Goal: Task Accomplishment & Management: Manage account settings

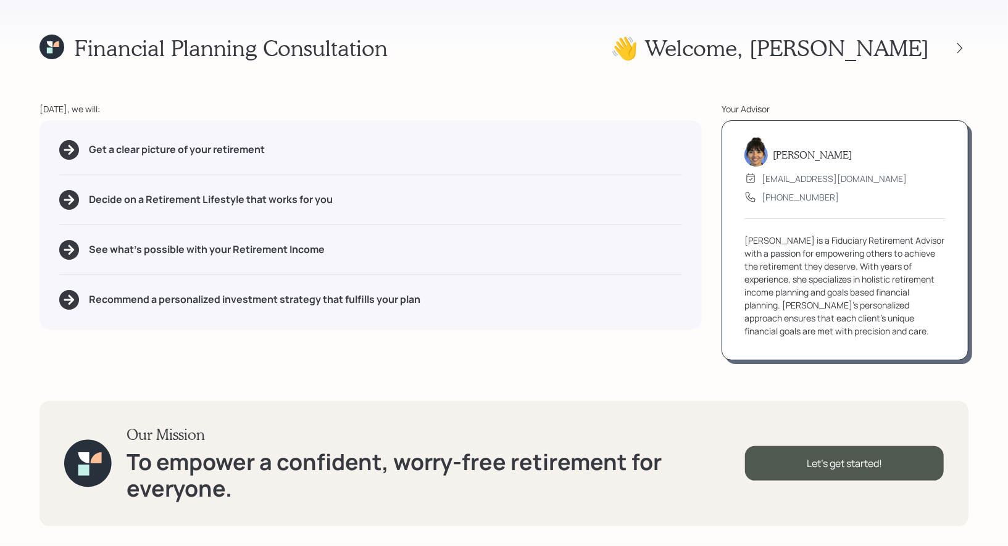
click at [980, 57] on div "Financial Planning Consultation 👋 Welcome , [PERSON_NAME] [DATE], we will: Get …" at bounding box center [504, 273] width 1008 height 546
click at [961, 48] on icon at bounding box center [959, 48] width 12 height 12
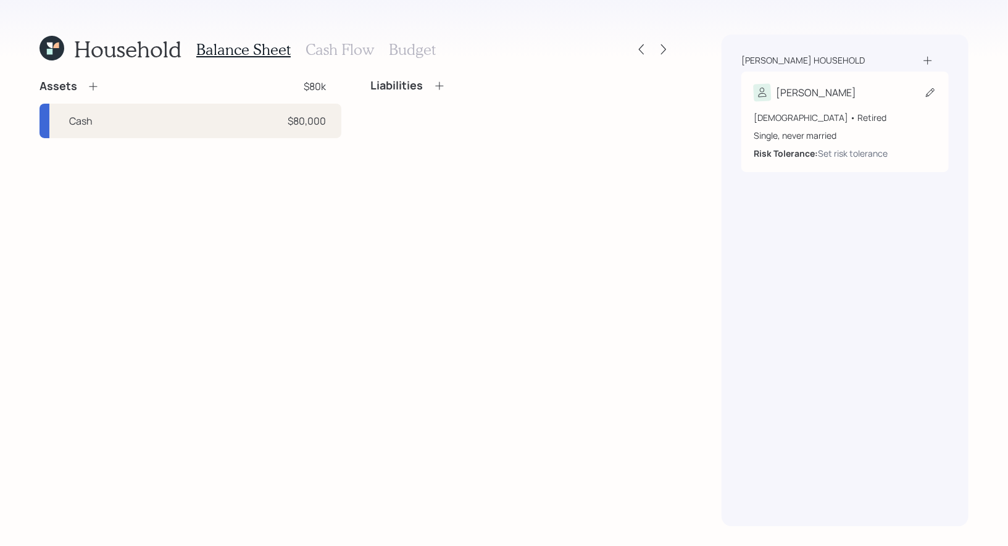
click at [931, 91] on icon at bounding box center [930, 92] width 12 height 12
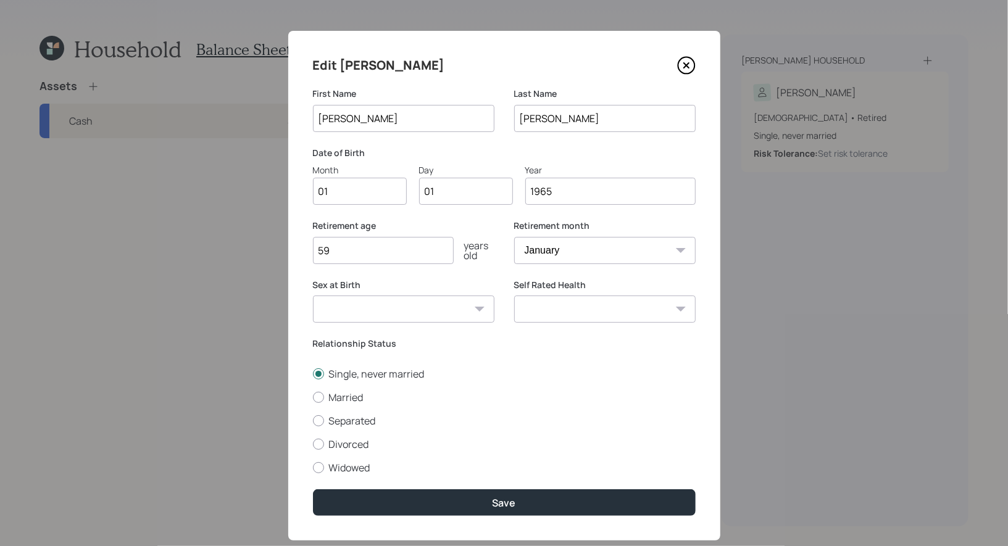
click at [378, 186] on input "01" at bounding box center [360, 191] width 94 height 27
type input "07"
type input "0"
type input "13"
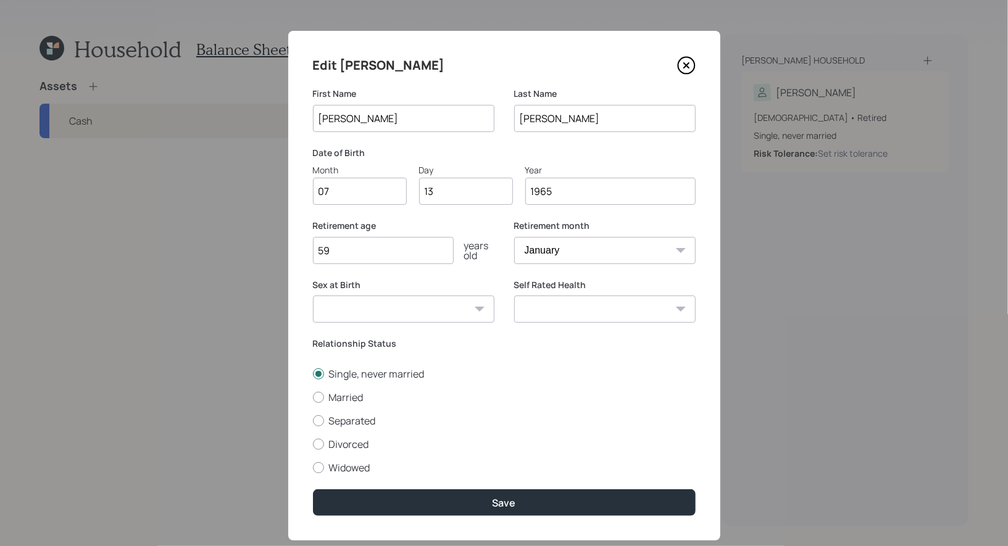
click at [419, 308] on select "Male Female Other / Prefer not to say" at bounding box center [403, 309] width 181 height 27
select select "female"
click at [313, 296] on select "Male Female Other / Prefer not to say" at bounding box center [403, 309] width 181 height 27
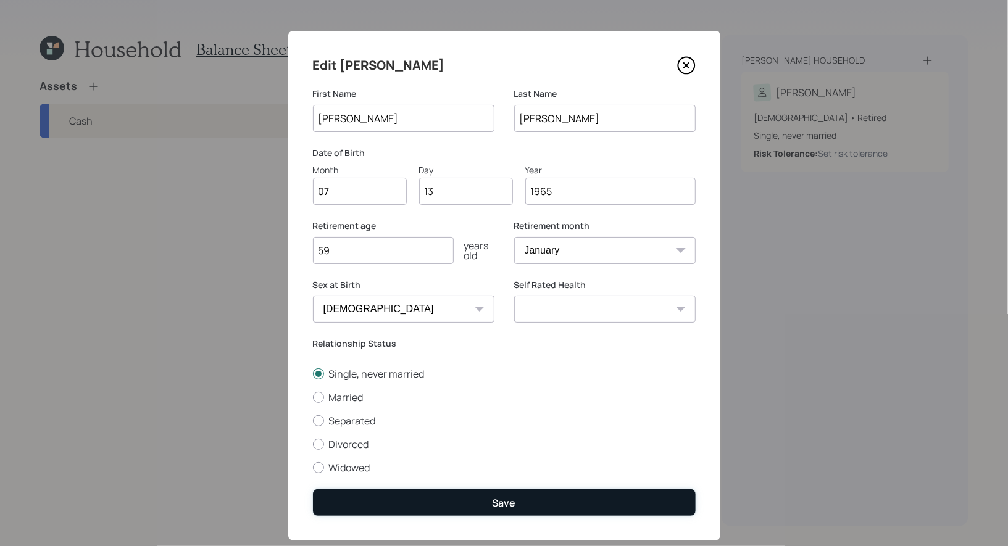
click at [449, 503] on button "Save" at bounding box center [504, 502] width 383 height 27
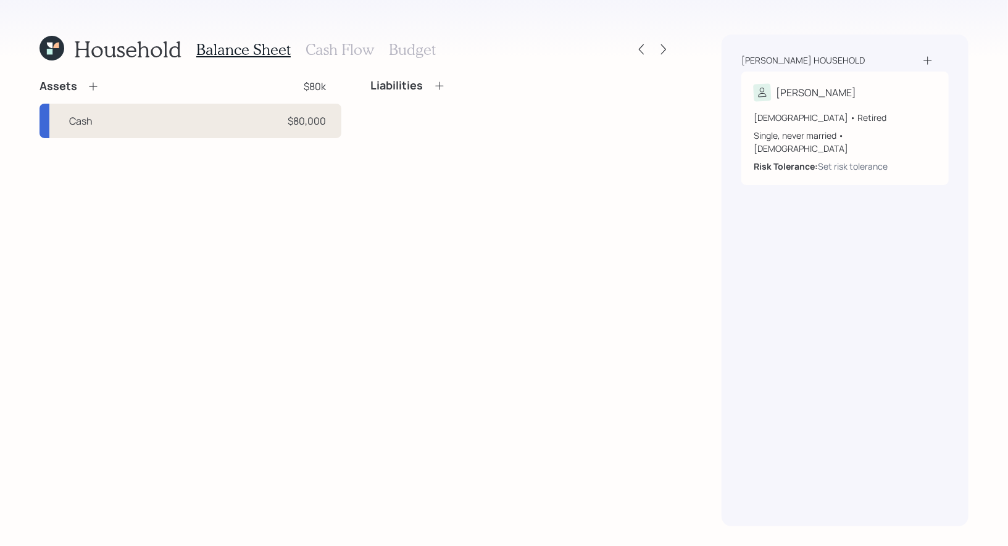
click at [124, 122] on div "Cash $80,000" at bounding box center [190, 121] width 302 height 35
select select "taxable"
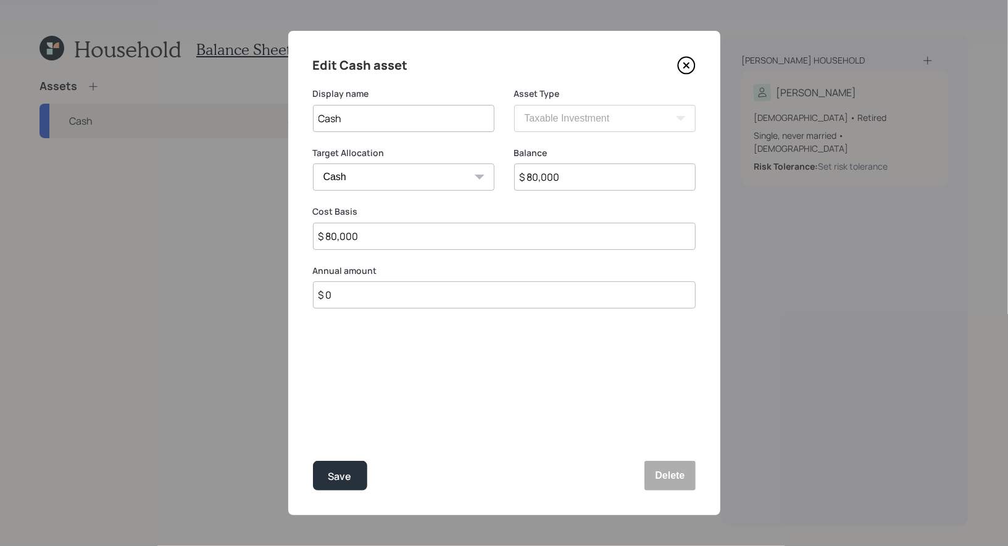
click at [602, 182] on input "$ 80,000" at bounding box center [604, 177] width 181 height 27
type input "$ 6"
type input "$ 65"
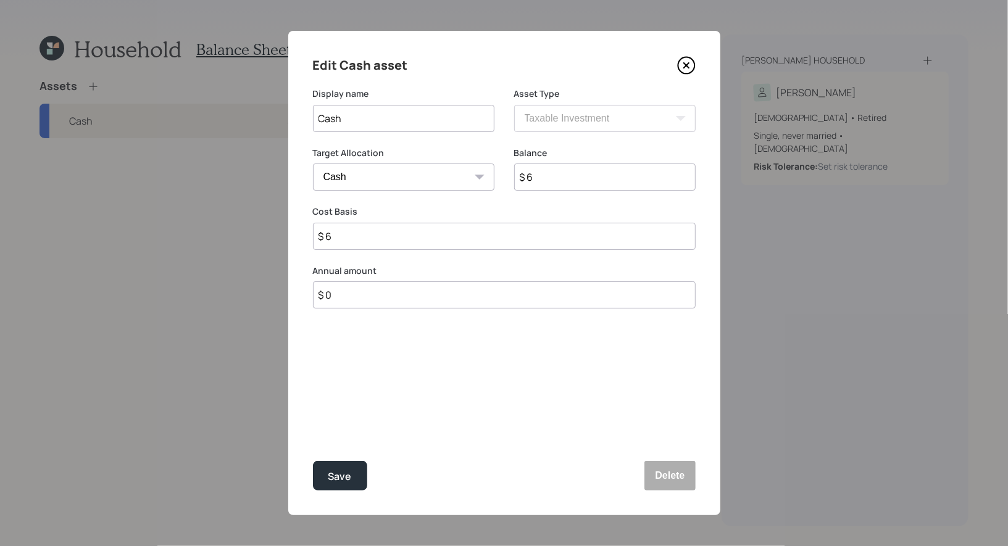
type input "$ 65"
type input "$ 650"
type input "$ 6,500"
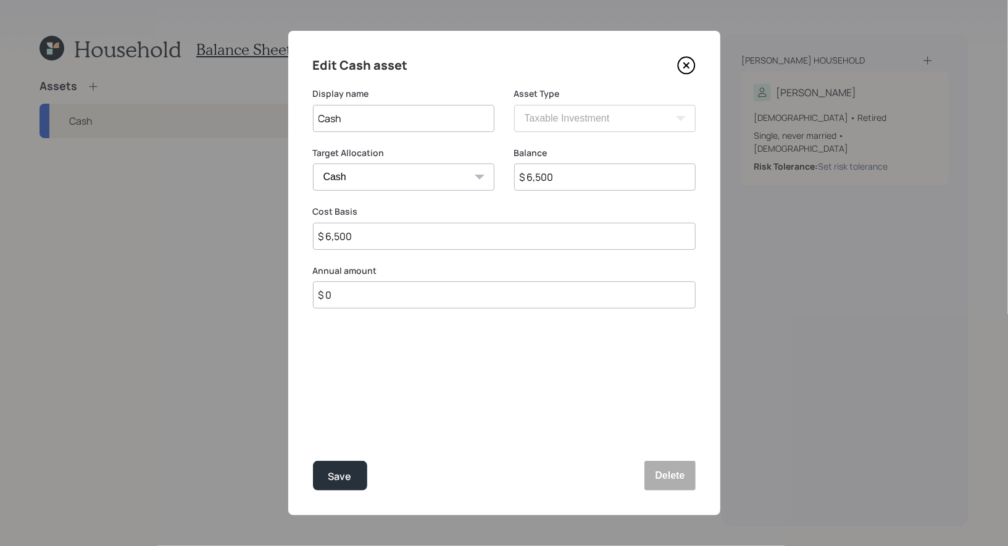
type input "$ 65,000"
click at [339, 475] on div "Save" at bounding box center [339, 476] width 23 height 17
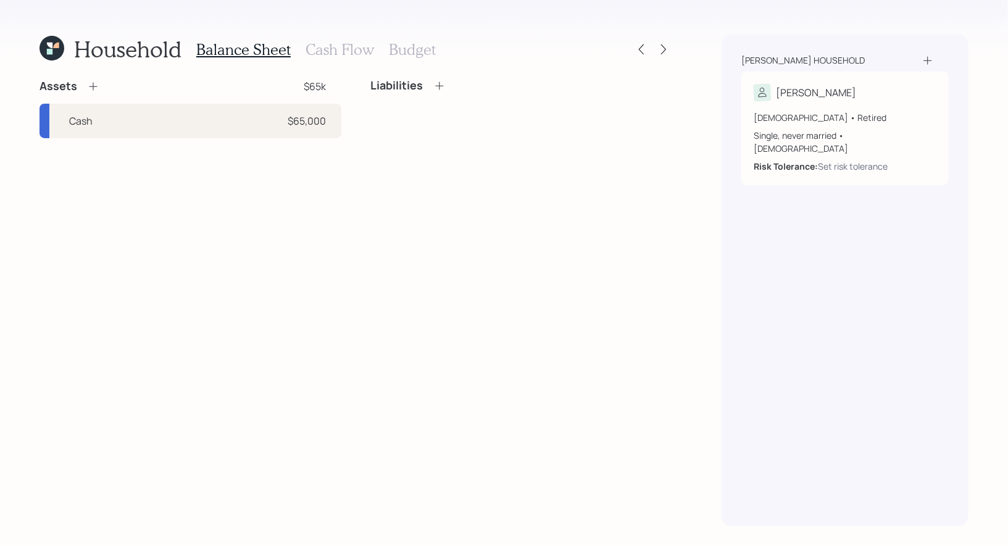
click at [91, 83] on icon at bounding box center [93, 86] width 12 height 12
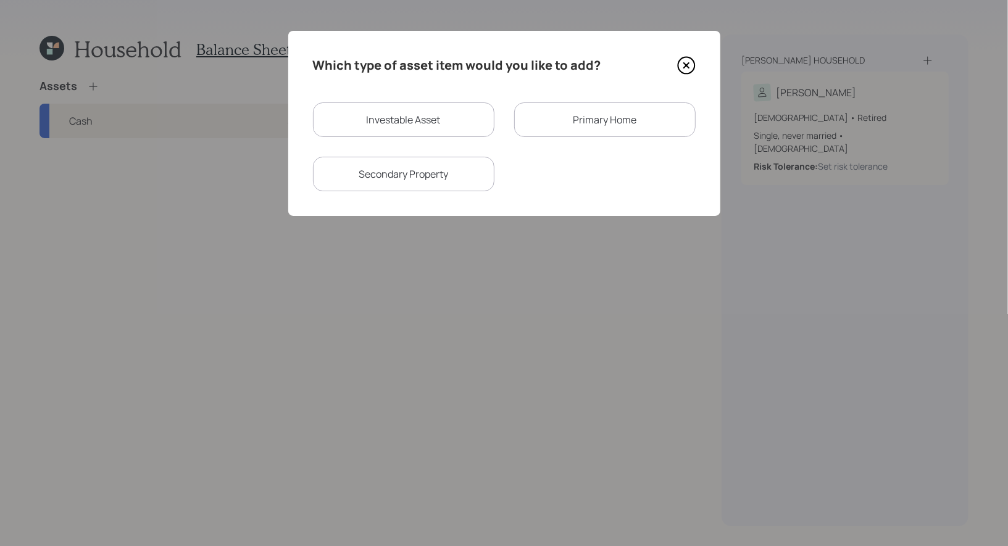
click at [376, 127] on div "Investable Asset" at bounding box center [403, 119] width 181 height 35
select select "taxable"
select select "balanced"
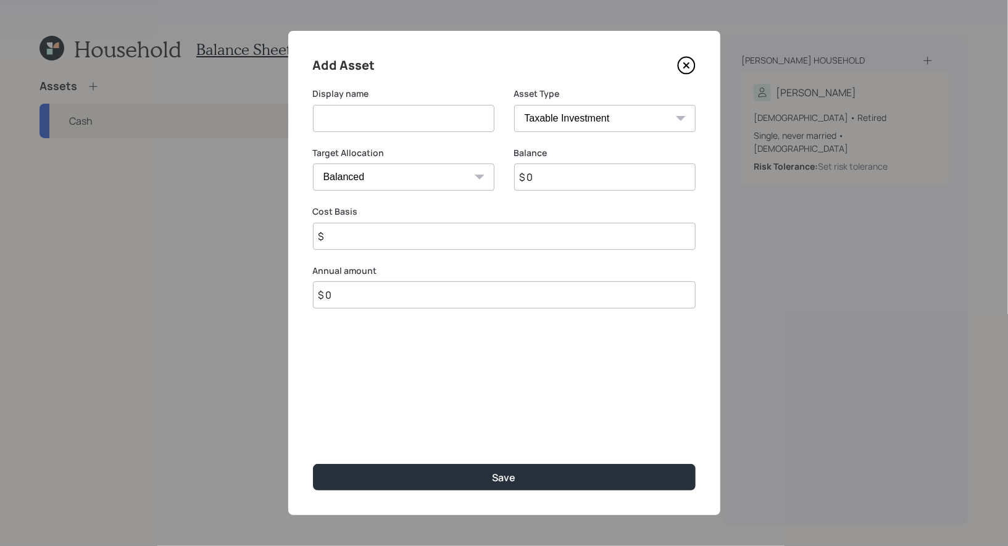
click at [386, 120] on input at bounding box center [403, 118] width 181 height 27
type input "CD"
click at [600, 176] on input "$ 0" at bounding box center [604, 177] width 181 height 27
type input "$ 5,000"
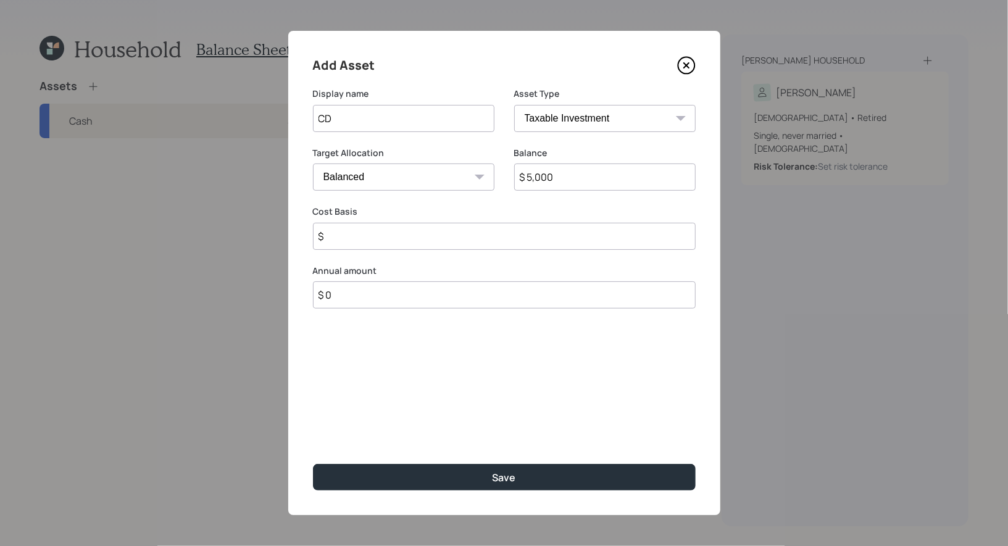
click at [460, 173] on select "Cash Conservative Balanced Aggressive" at bounding box center [403, 177] width 181 height 27
select select "conservative"
click at [313, 164] on select "Cash Conservative Balanced Aggressive" at bounding box center [403, 177] width 181 height 27
click at [390, 236] on input "$" at bounding box center [504, 236] width 383 height 27
type input "$ 5,000"
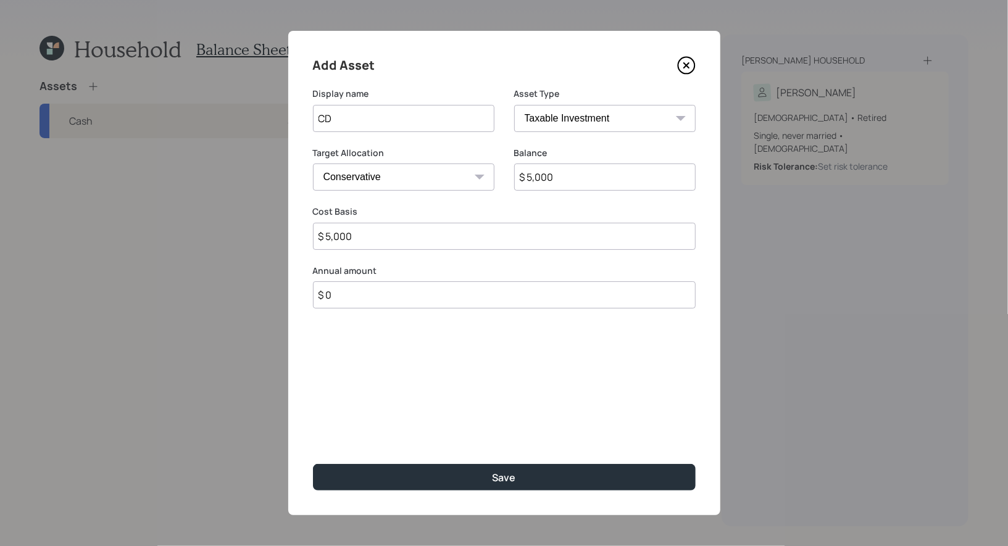
click at [369, 121] on input "CD" at bounding box center [403, 118] width 181 height 27
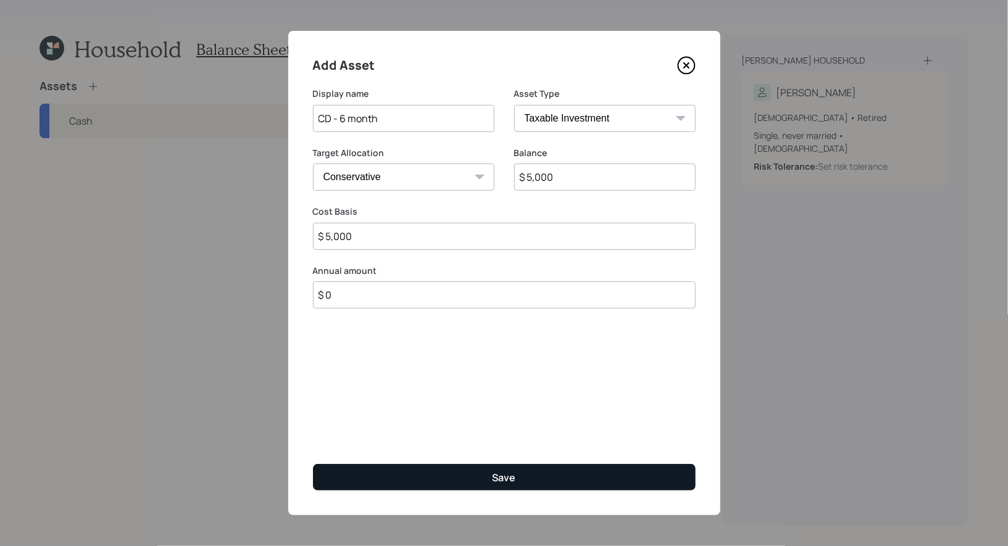
type input "CD - 6 month"
click at [409, 467] on button "Save" at bounding box center [504, 477] width 383 height 27
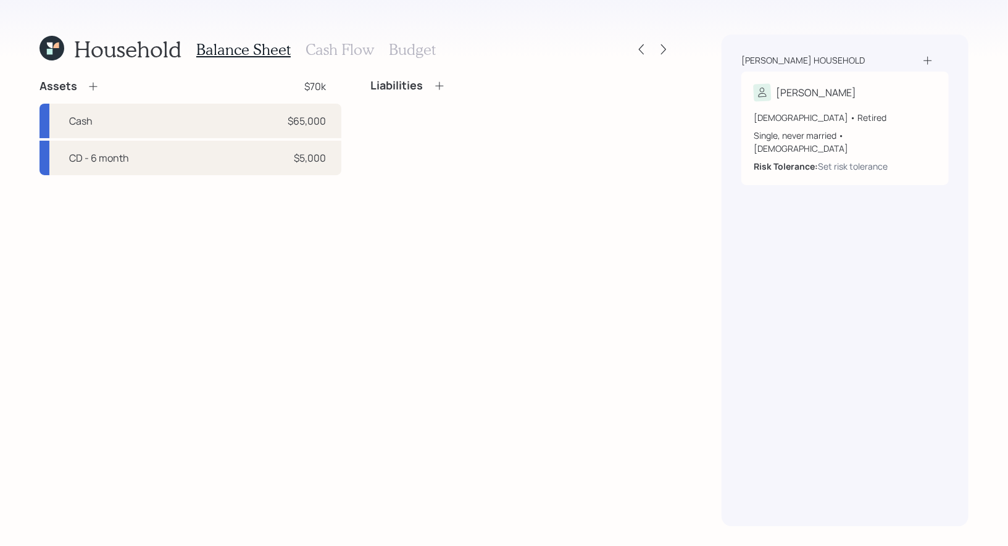
click at [320, 52] on h3 "Cash Flow" at bounding box center [339, 50] width 68 height 18
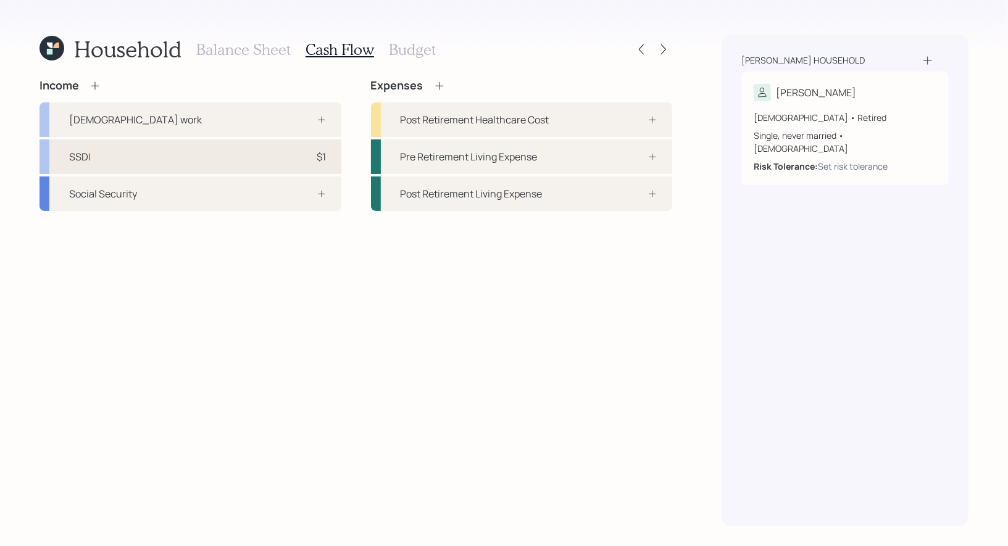
click at [188, 151] on div "SSDI $1" at bounding box center [190, 156] width 302 height 35
select select "other"
select select "social_security"
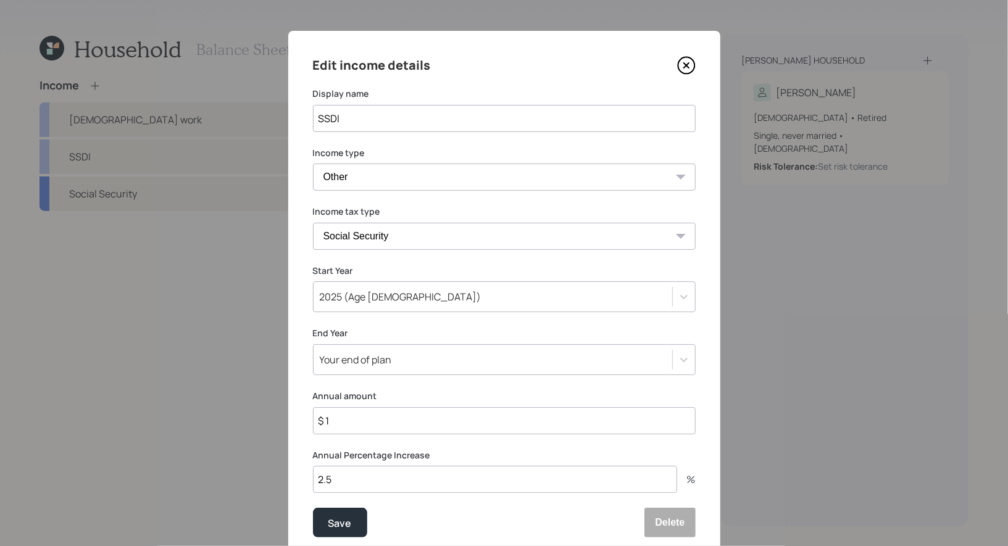
click at [344, 419] on input "$ 1" at bounding box center [504, 420] width 383 height 27
type input "$ 21,228"
click at [349, 520] on div "Save" at bounding box center [339, 523] width 23 height 17
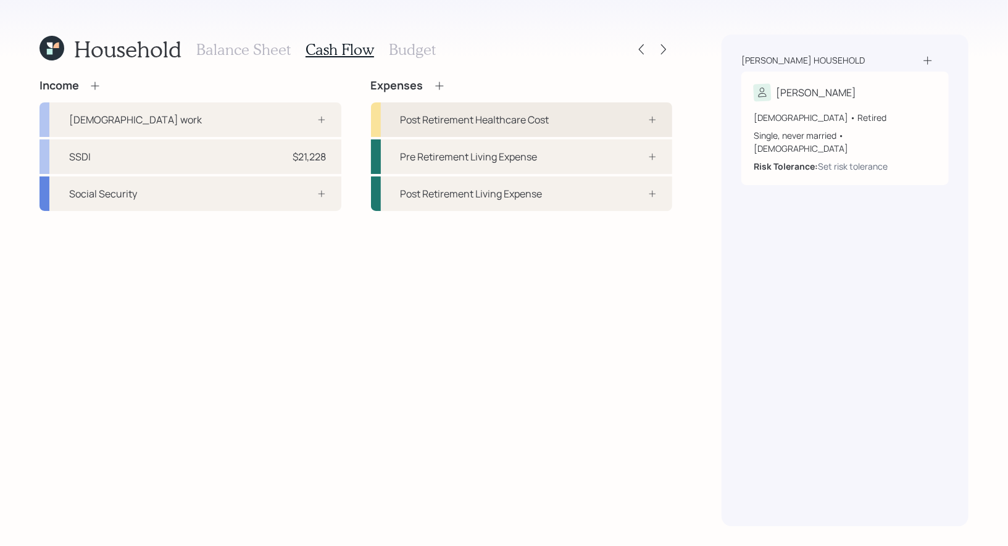
click at [528, 120] on div "Post Retirement Healthcare Cost" at bounding box center [474, 119] width 149 height 15
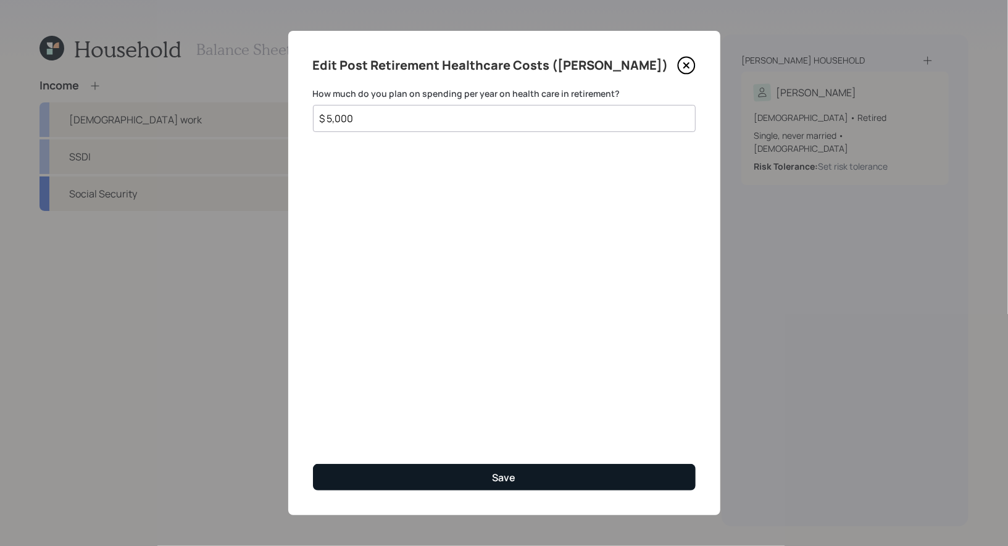
type input "$ 5,000"
click at [407, 478] on button "Save" at bounding box center [504, 477] width 383 height 27
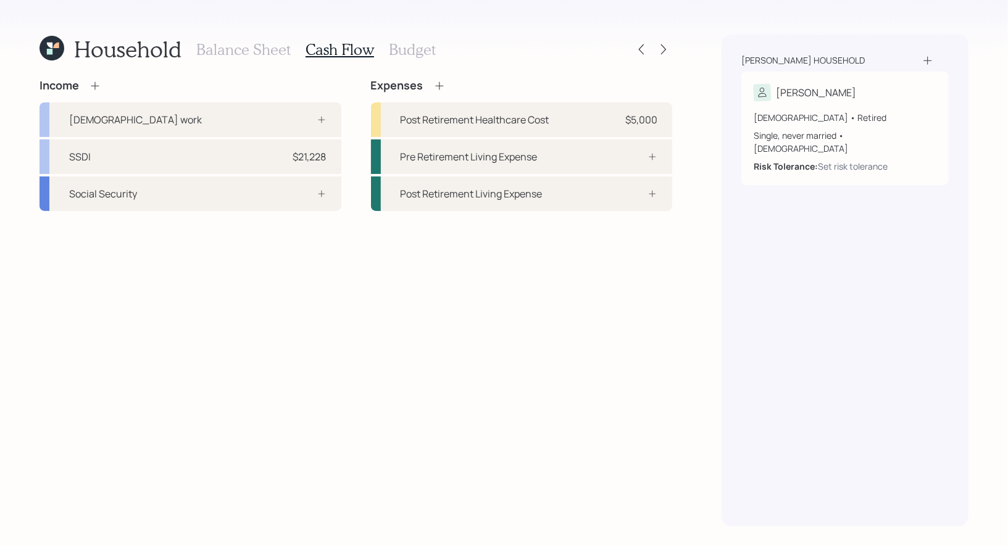
click at [404, 51] on h3 "Budget" at bounding box center [412, 50] width 47 height 18
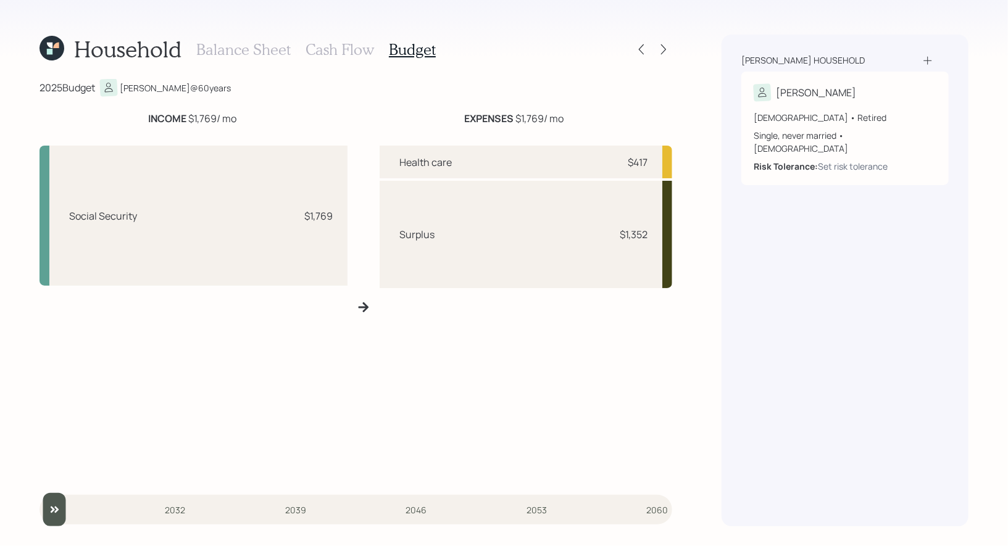
click at [347, 49] on h3 "Cash Flow" at bounding box center [339, 50] width 68 height 18
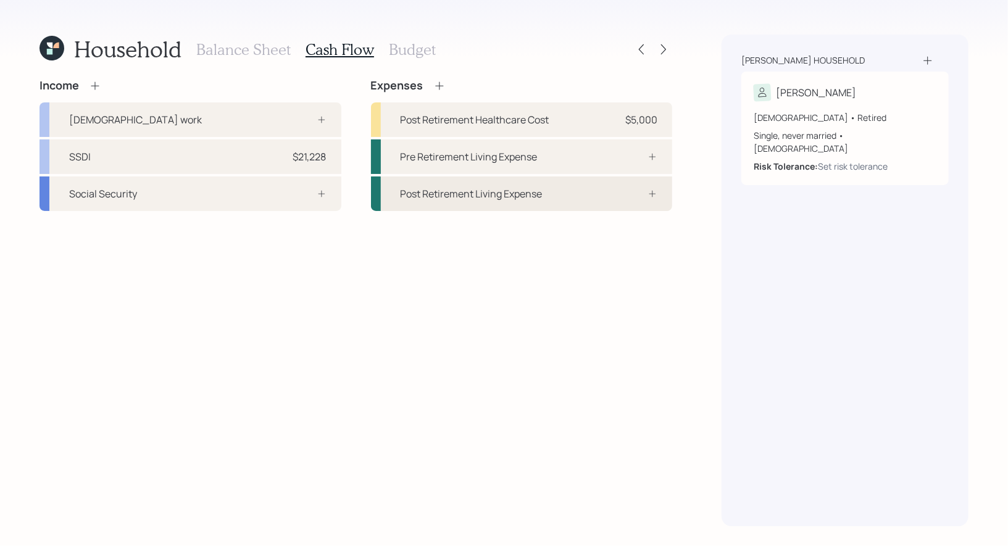
click at [465, 198] on div "Post Retirement Living Expense" at bounding box center [471, 193] width 142 height 15
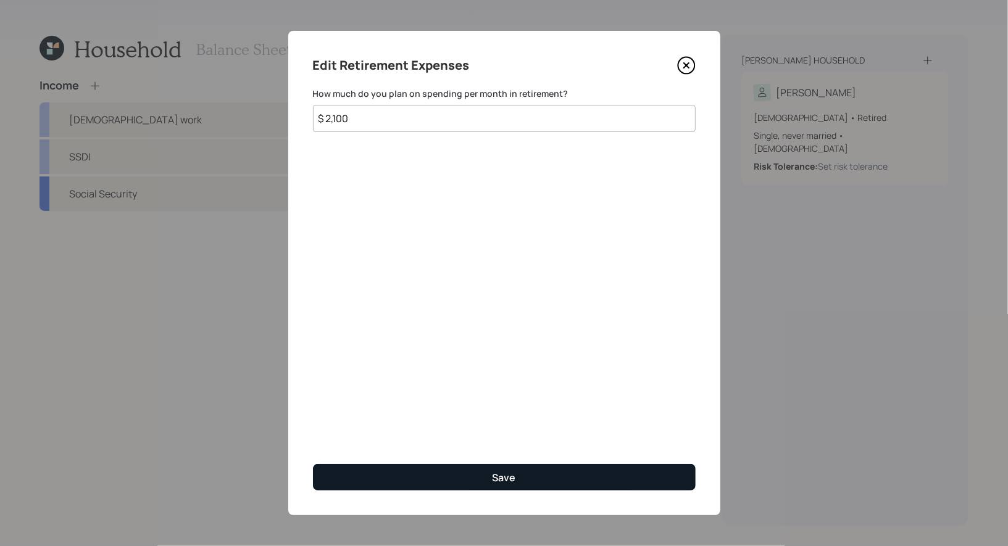
type input "$ 2,100"
click at [455, 475] on button "Save" at bounding box center [504, 477] width 383 height 27
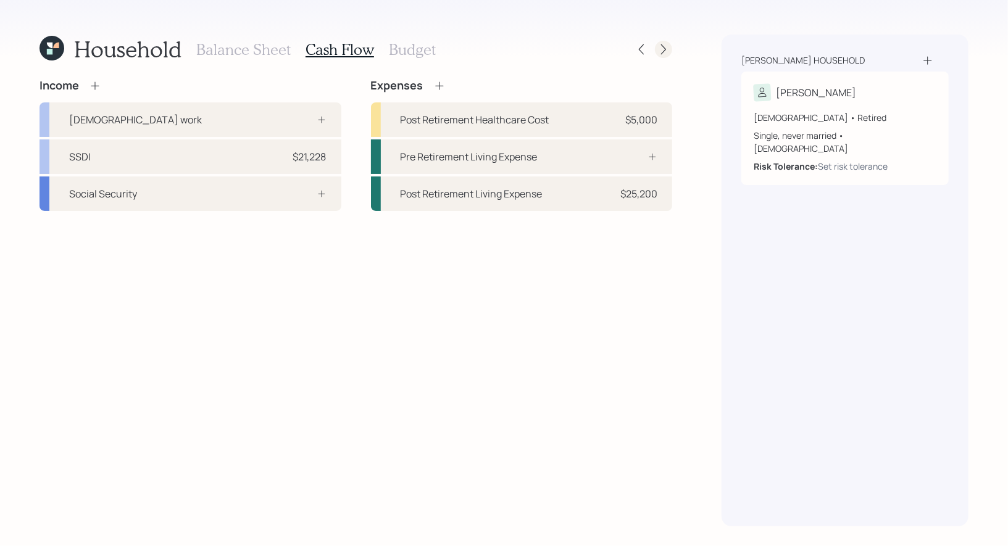
click at [663, 49] on icon at bounding box center [663, 49] width 12 height 12
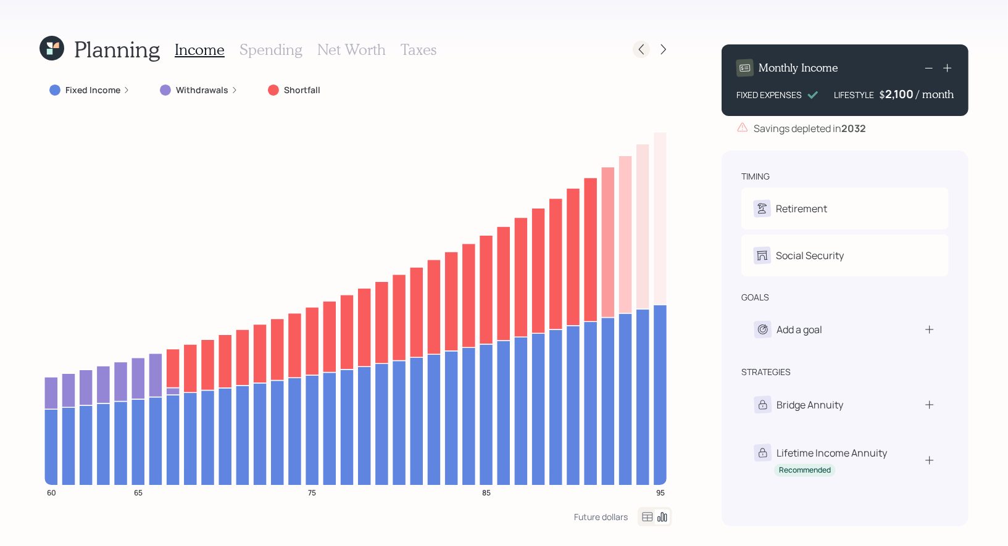
click at [644, 50] on icon at bounding box center [641, 49] width 12 height 12
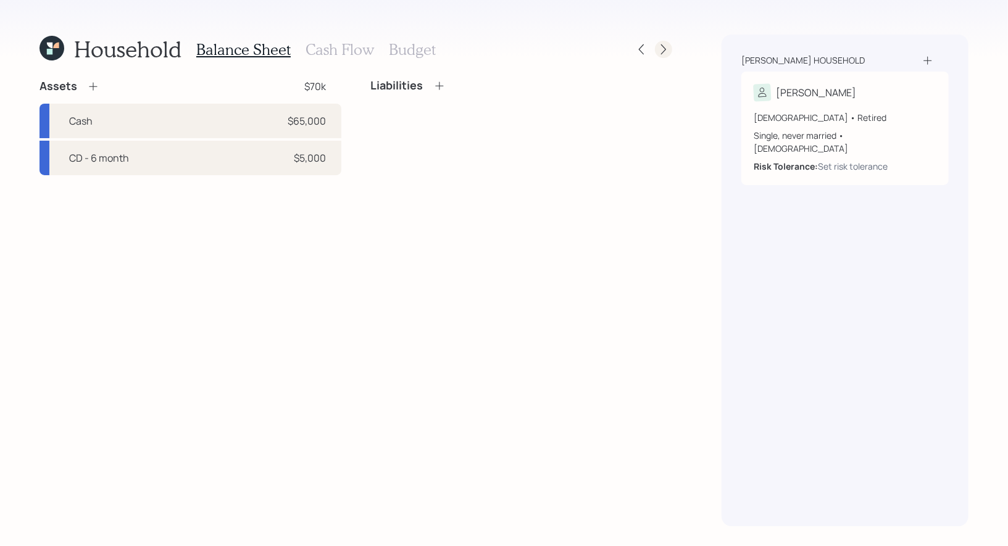
click at [670, 44] on div at bounding box center [663, 49] width 17 height 17
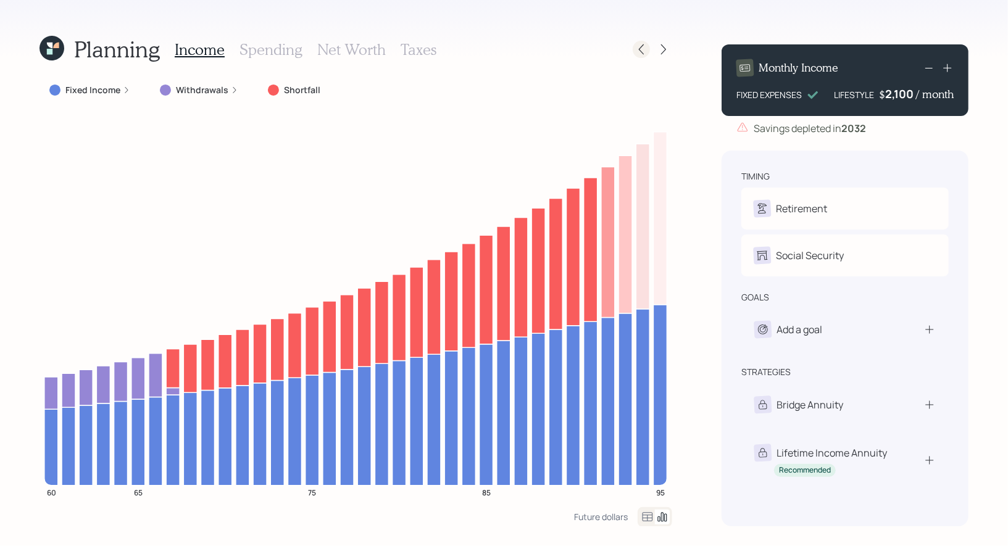
click at [641, 48] on icon at bounding box center [641, 49] width 12 height 12
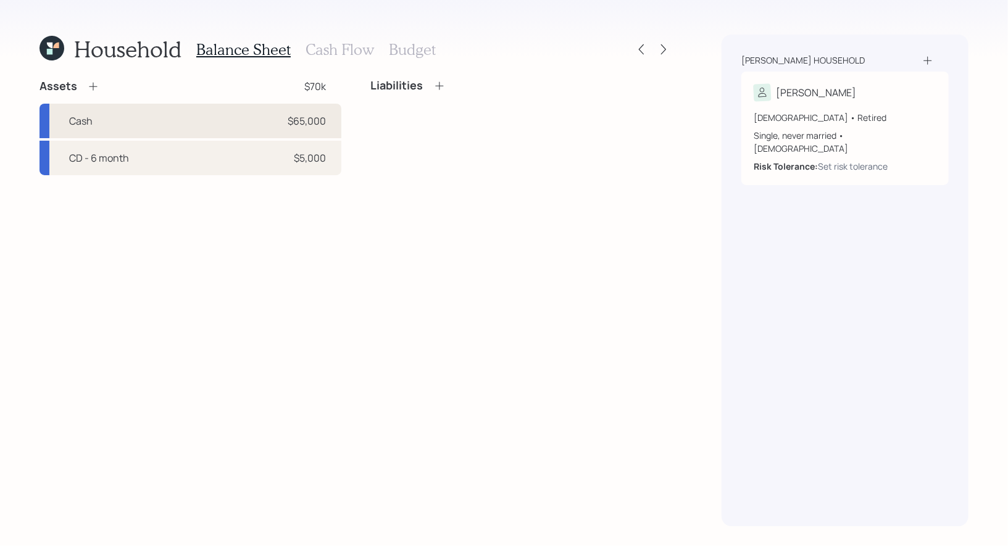
click at [197, 124] on div "Cash $65,000" at bounding box center [190, 121] width 302 height 35
select select "taxable"
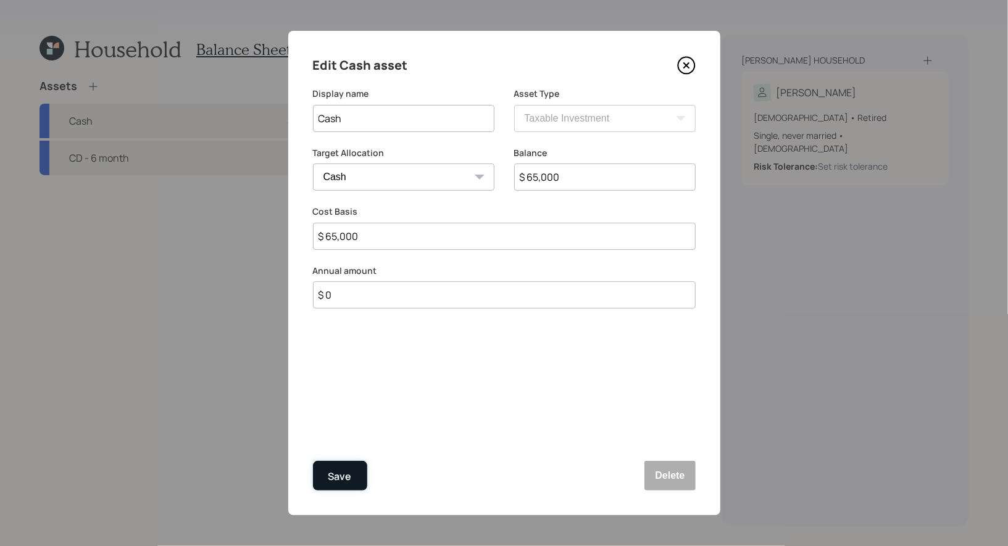
click at [346, 482] on div "Save" at bounding box center [339, 476] width 23 height 17
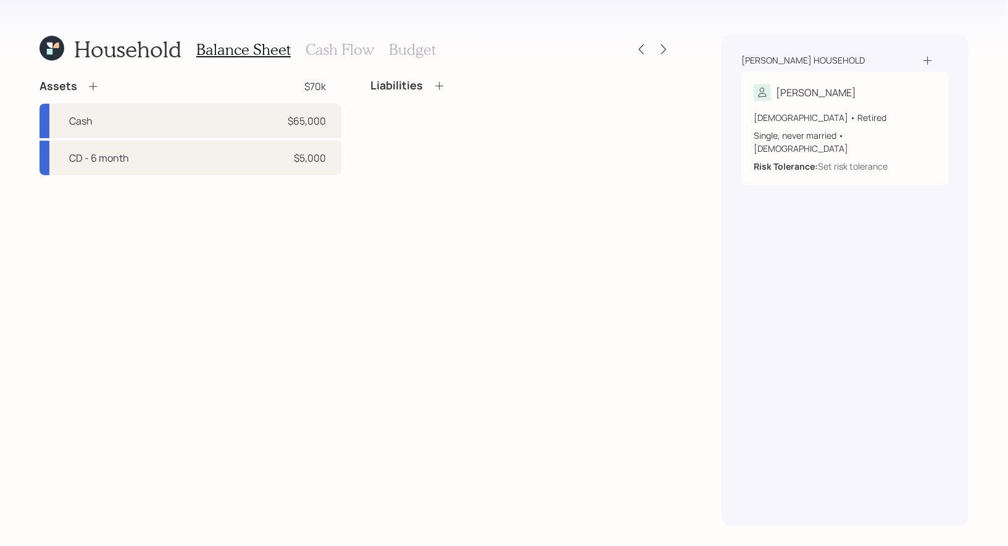
click at [94, 85] on icon at bounding box center [93, 86] width 12 height 12
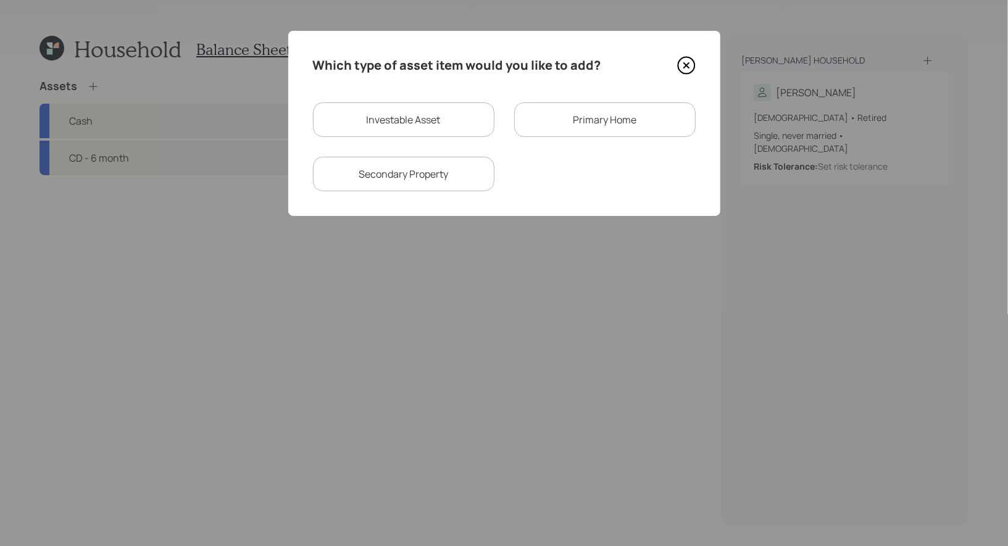
click at [414, 118] on div "Investable Asset" at bounding box center [403, 119] width 181 height 35
select select "taxable"
select select "balanced"
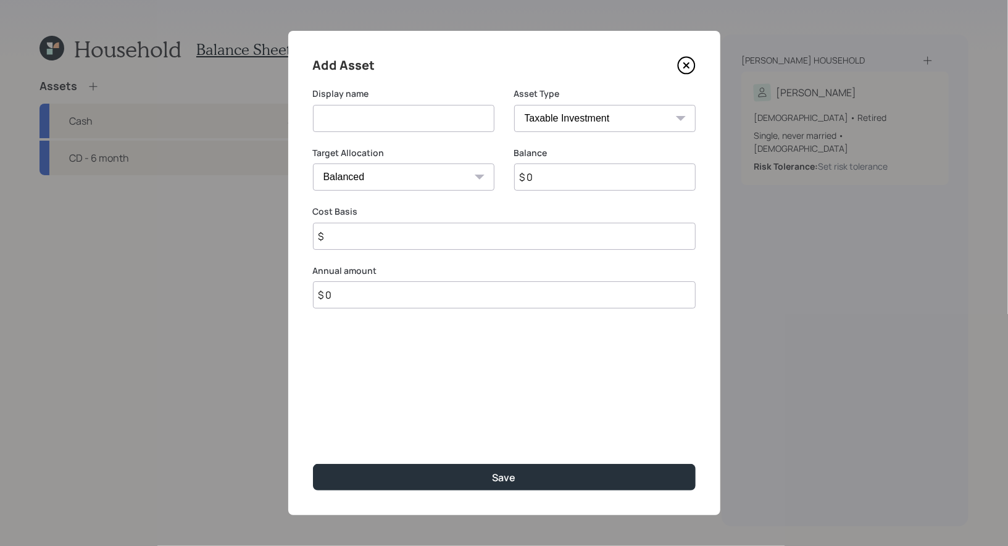
click at [404, 118] on input at bounding box center [403, 118] width 181 height 27
type input "Proposed Brokerage"
click at [576, 183] on input "$ 0" at bounding box center [604, 177] width 181 height 27
type input "$ 50,000"
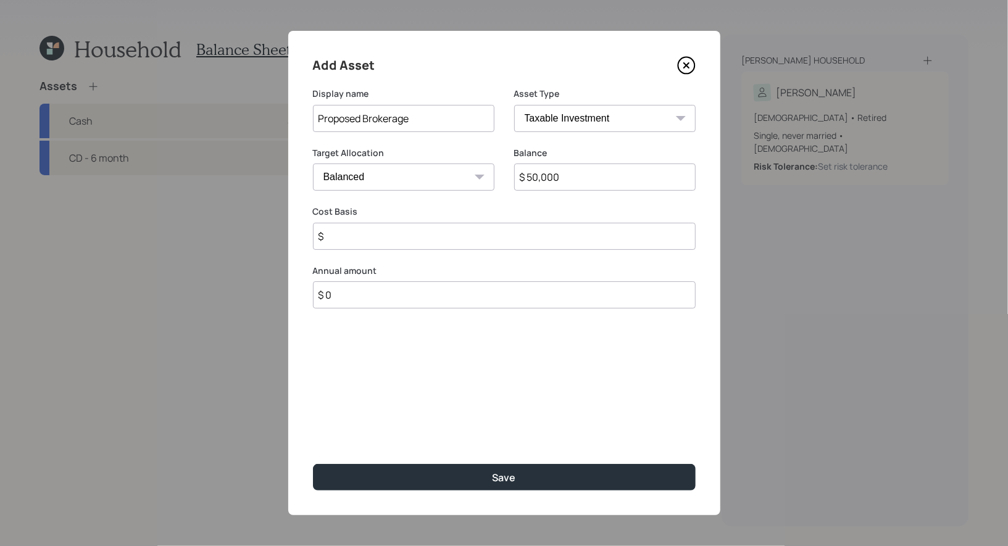
click at [379, 243] on input "$" at bounding box center [504, 236] width 383 height 27
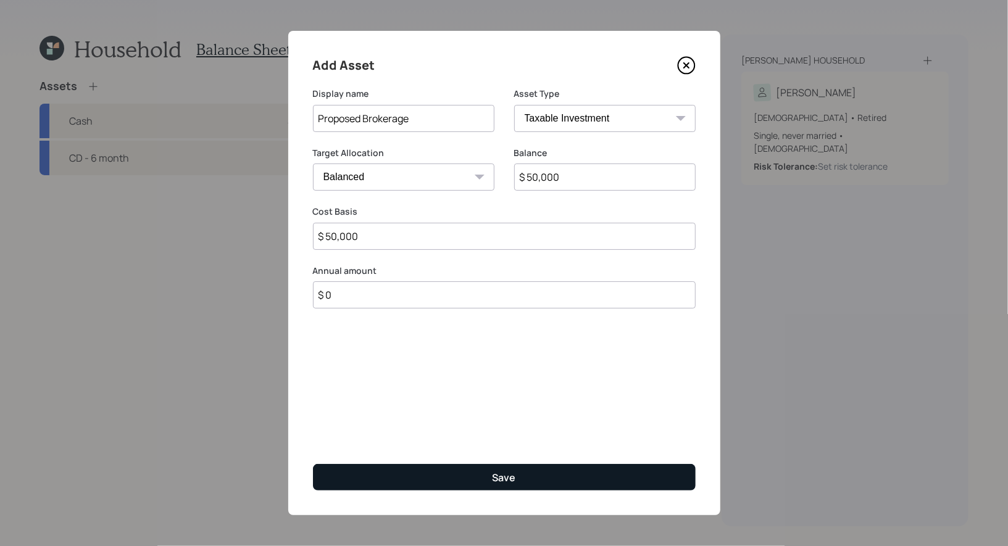
type input "$ 50,000"
click at [455, 474] on button "Save" at bounding box center [504, 477] width 383 height 27
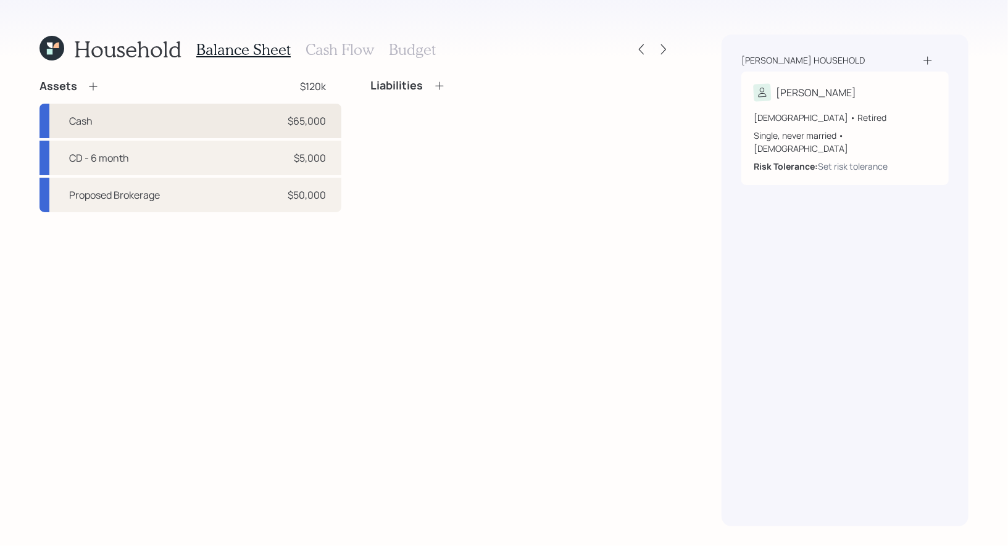
click at [204, 115] on div "Cash $65,000" at bounding box center [190, 121] width 302 height 35
select select "taxable"
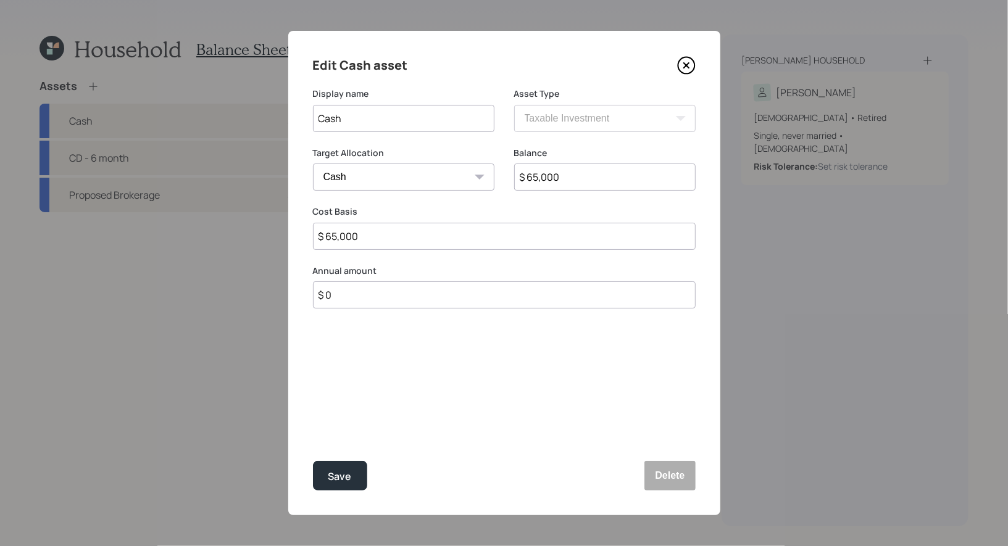
click at [585, 188] on input "$ 65,000" at bounding box center [604, 177] width 181 height 27
type input "$ 1"
type input "$ 15"
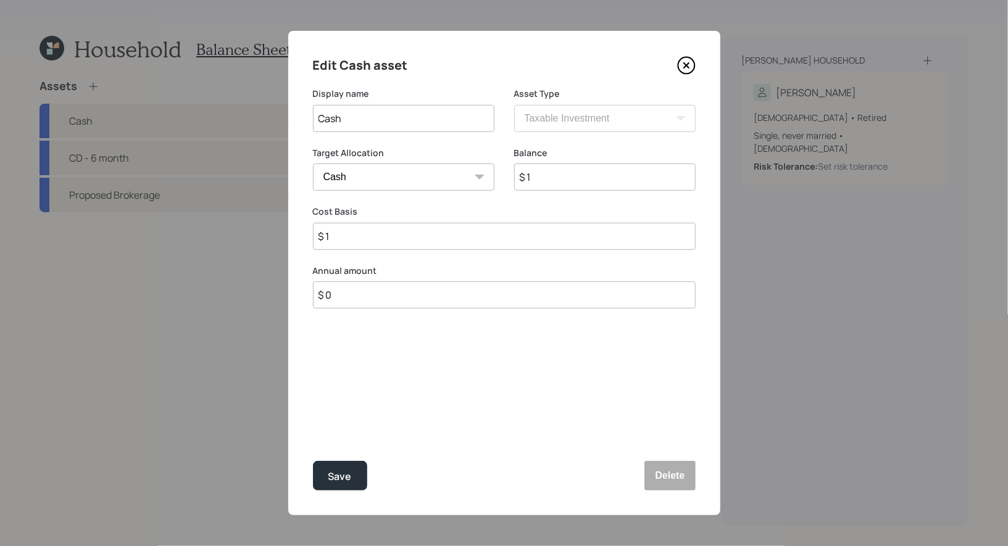
type input "$ 15"
type input "$ 150"
type input "$ 1,500"
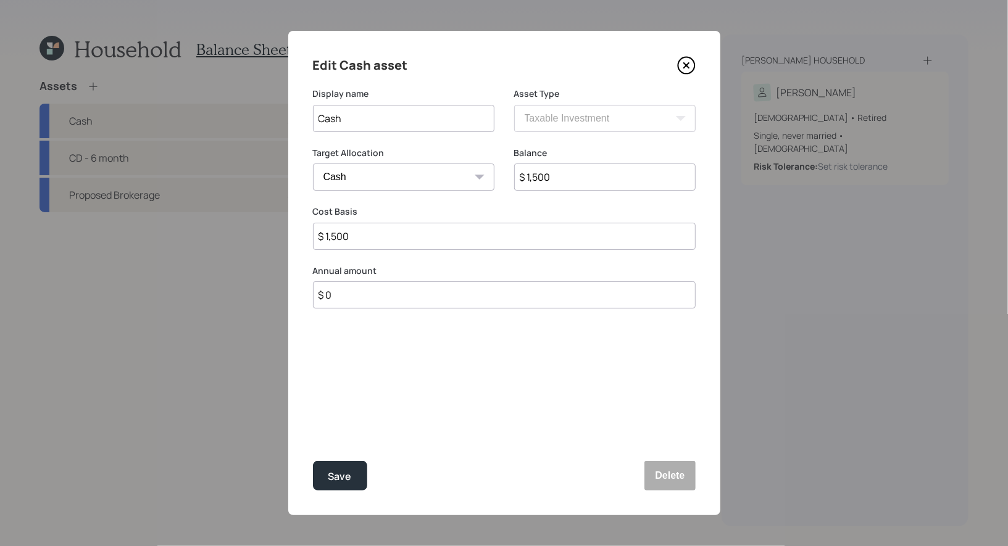
type input "$ 15,000"
click at [345, 478] on div "Save" at bounding box center [339, 476] width 23 height 17
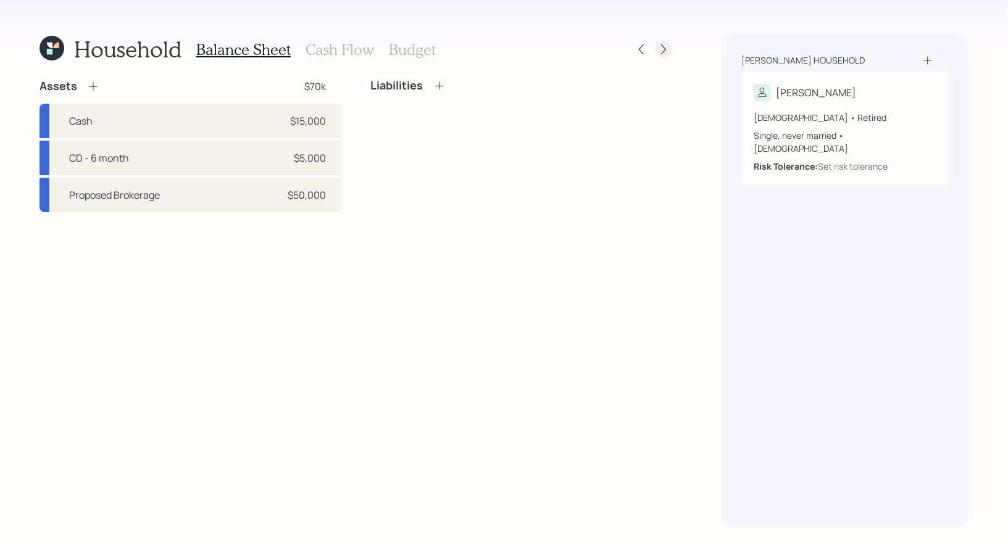
click at [663, 52] on icon at bounding box center [663, 49] width 5 height 10
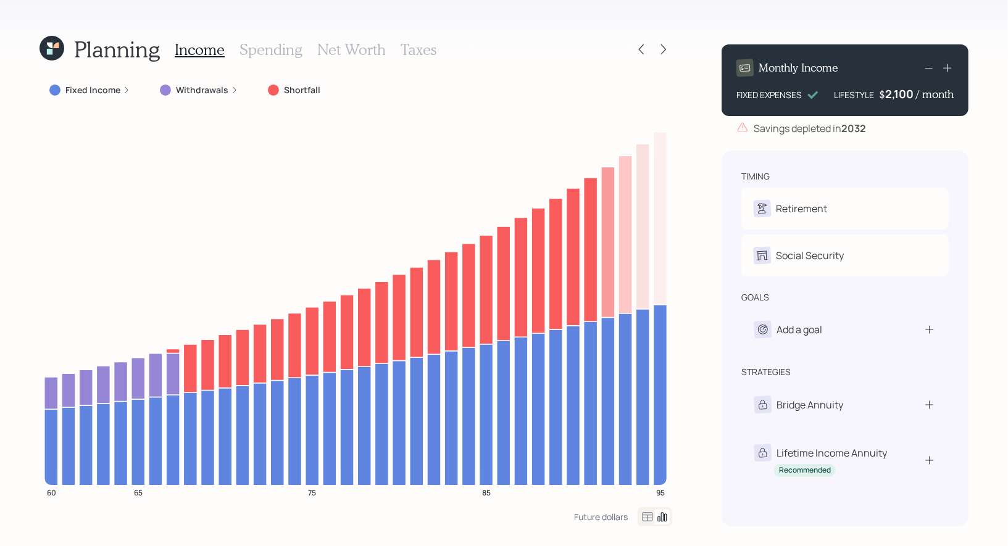
click at [897, 91] on div "2,100" at bounding box center [900, 93] width 31 height 15
click at [985, 148] on div "Planning Income Spending Net Worth Taxes Fixed Income Withdrawals Shortfall 60 …" at bounding box center [504, 273] width 1008 height 546
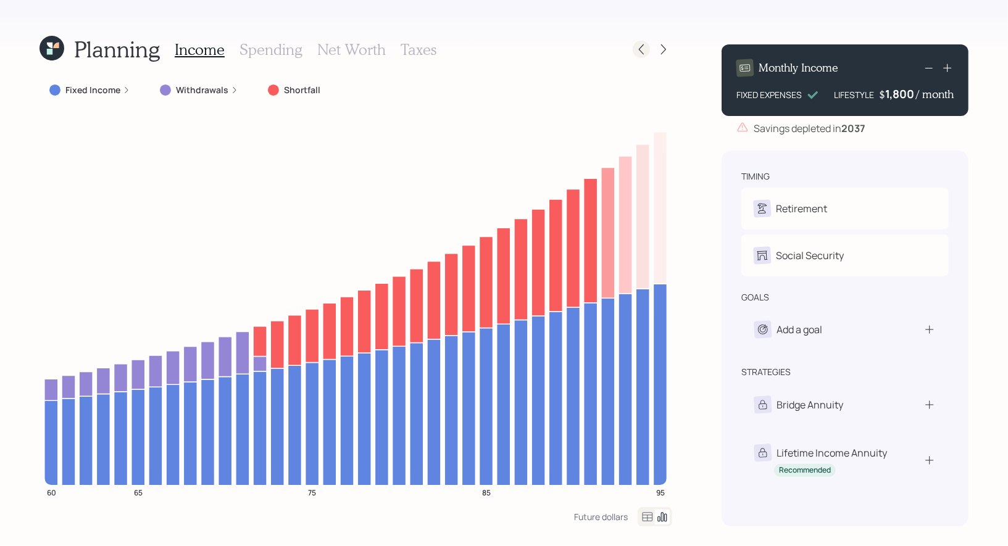
click at [641, 55] on icon at bounding box center [641, 49] width 12 height 12
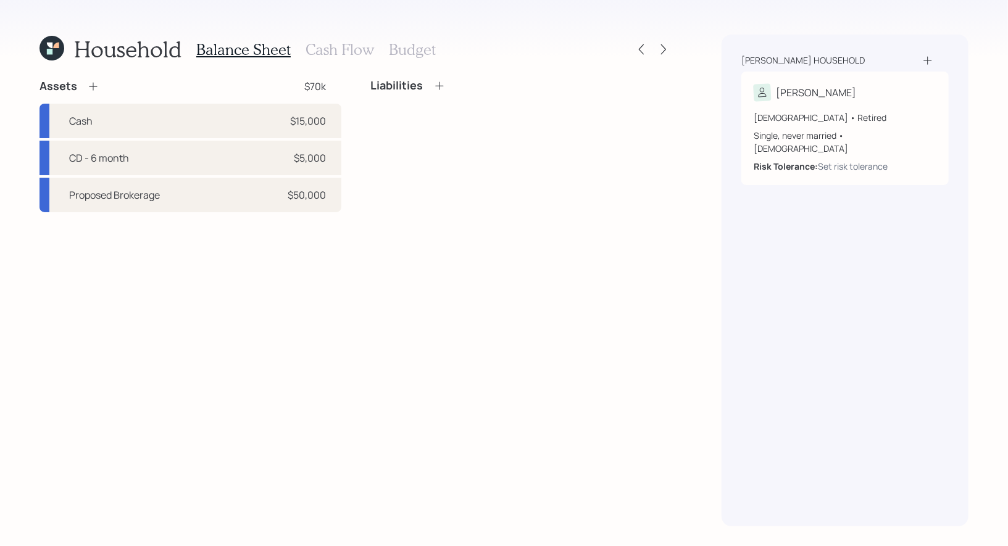
click at [412, 48] on h3 "Budget" at bounding box center [412, 50] width 47 height 18
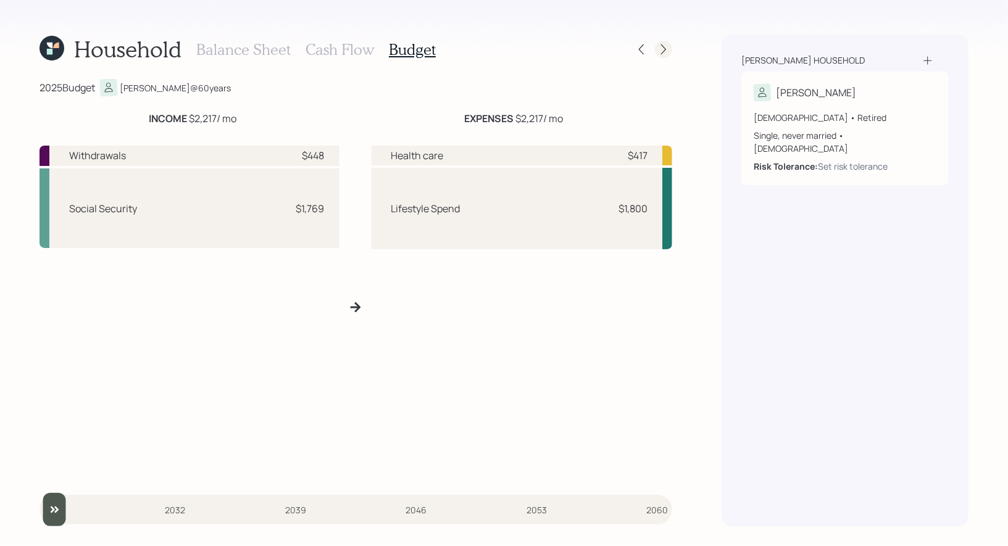
click at [666, 51] on icon at bounding box center [663, 49] width 12 height 12
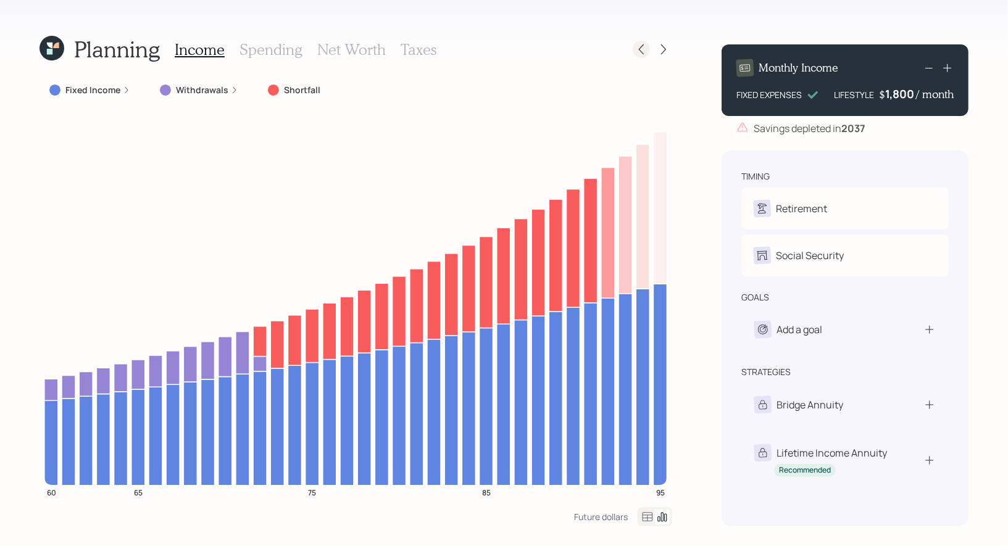
click at [639, 50] on icon at bounding box center [641, 49] width 5 height 10
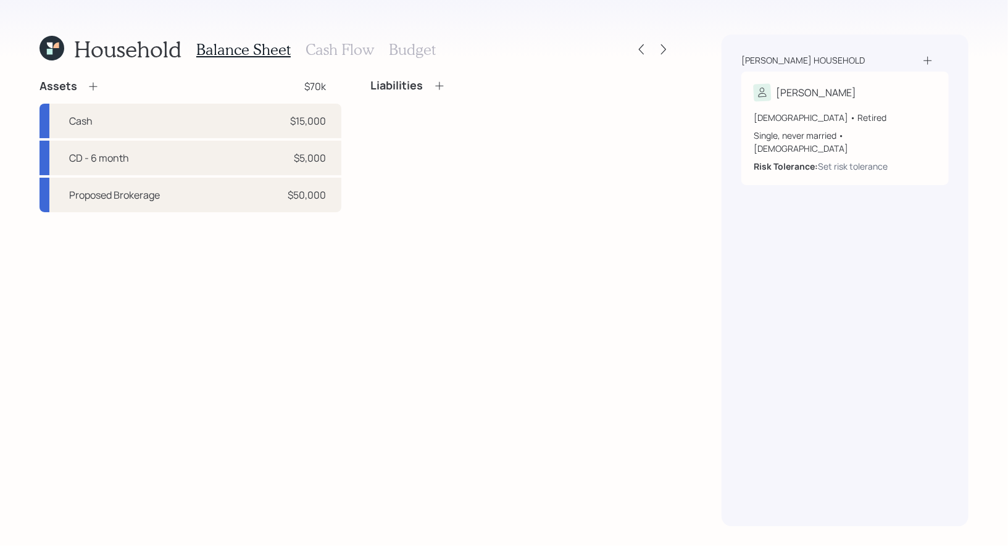
click at [331, 48] on h3 "Cash Flow" at bounding box center [339, 50] width 68 height 18
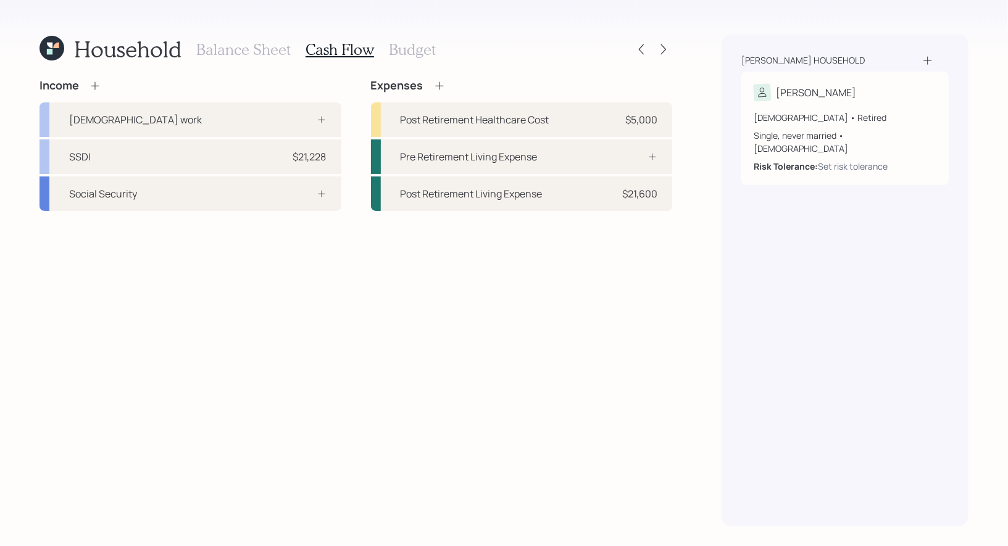
click at [94, 85] on icon at bounding box center [95, 86] width 12 height 12
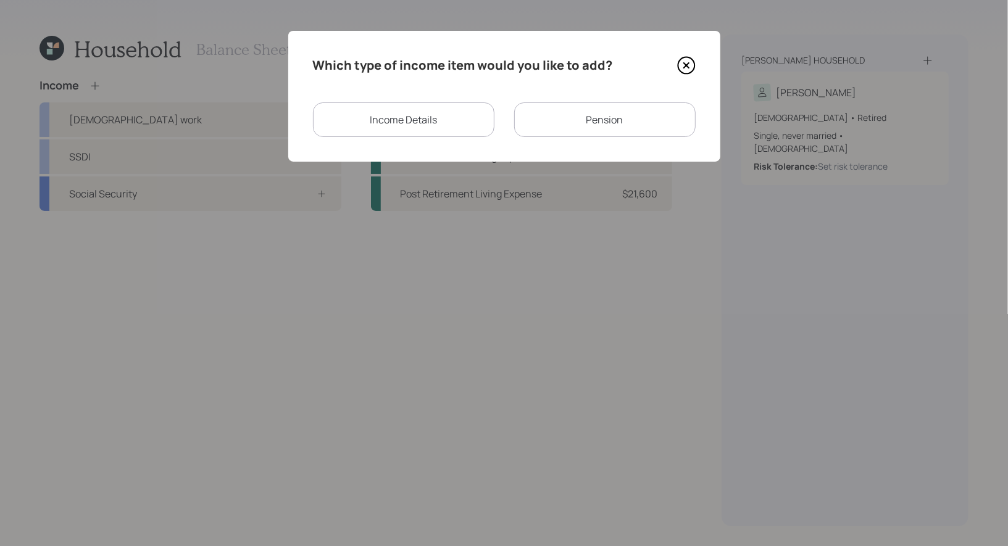
click at [428, 124] on div "Income Details" at bounding box center [403, 119] width 181 height 35
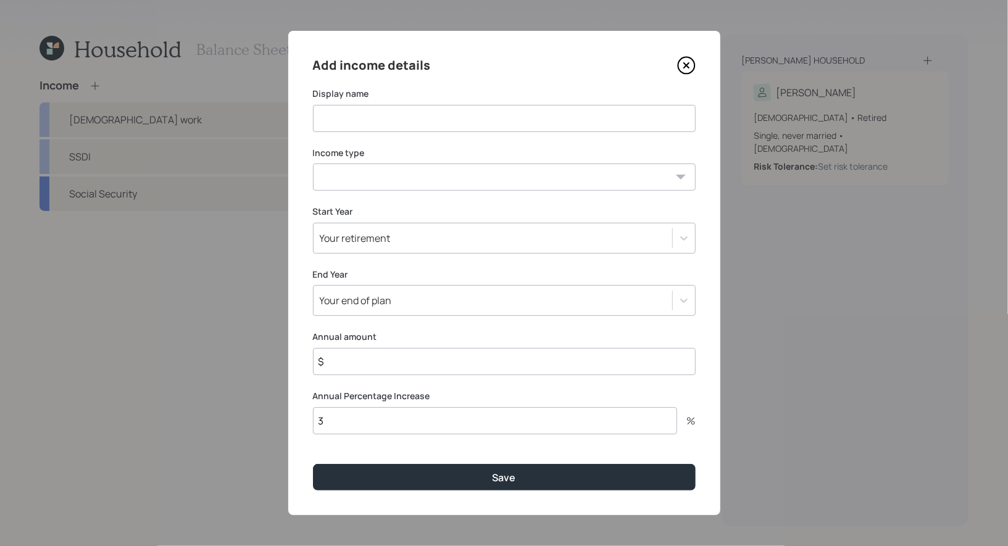
click at [389, 120] on input at bounding box center [504, 118] width 383 height 27
type input "[DATE] - [DATE]"
click at [414, 175] on select "Full-time work Part-time work Self employment Other" at bounding box center [504, 177] width 383 height 27
select select "other"
click at [313, 164] on select "Full-time work Part-time work Self employment Other" at bounding box center [504, 177] width 383 height 27
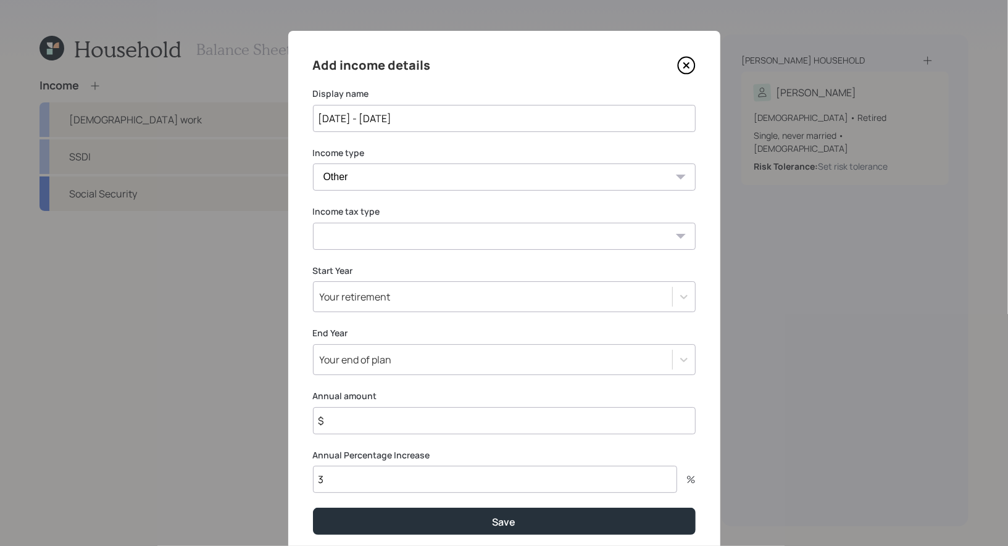
click at [399, 231] on select "Tax-free Earned Self Employment Alimony Royalties Pension / Annuity Interest Di…" at bounding box center [504, 236] width 383 height 27
select select "tax_free"
click at [313, 223] on select "Tax-free Earned Self Employment Alimony Royalties Pension / Annuity Interest Di…" at bounding box center [504, 236] width 383 height 27
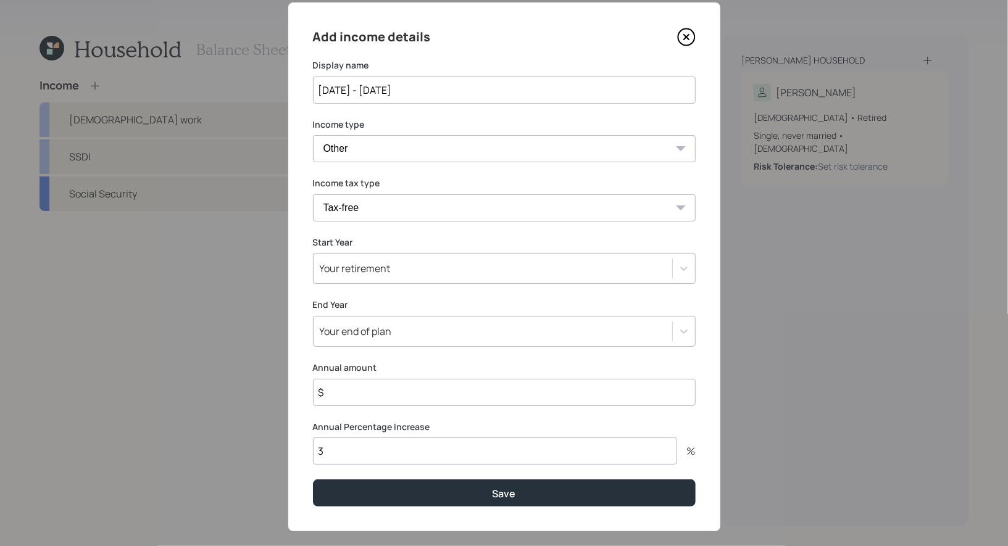
scroll to position [44, 0]
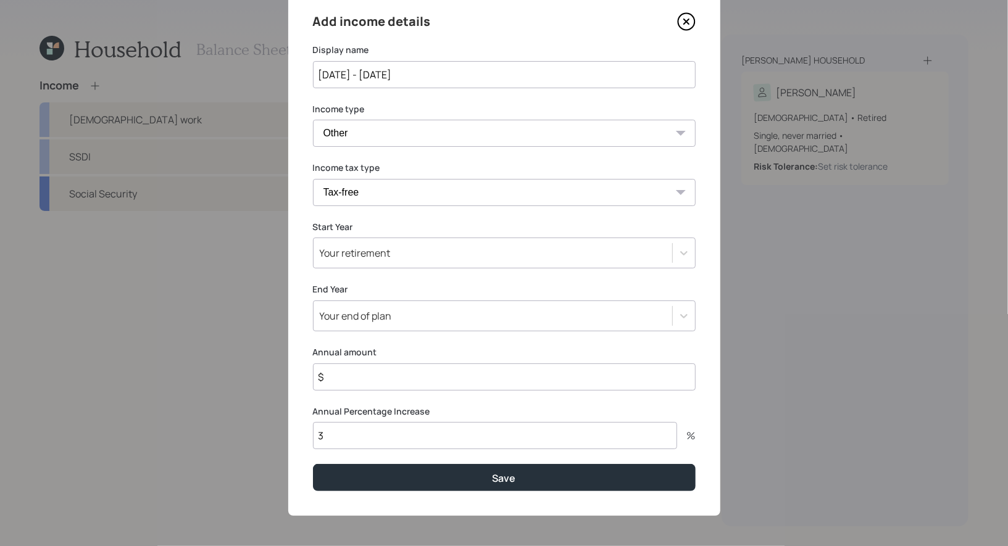
click at [387, 256] on div "Your retirement" at bounding box center [355, 253] width 71 height 14
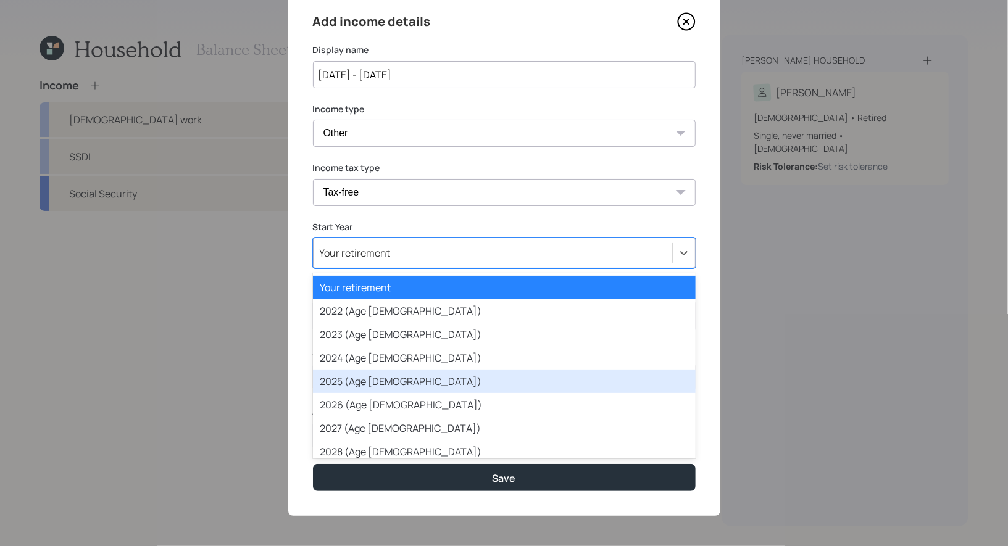
click at [363, 383] on div "2025 (Age 60)" at bounding box center [504, 381] width 383 height 23
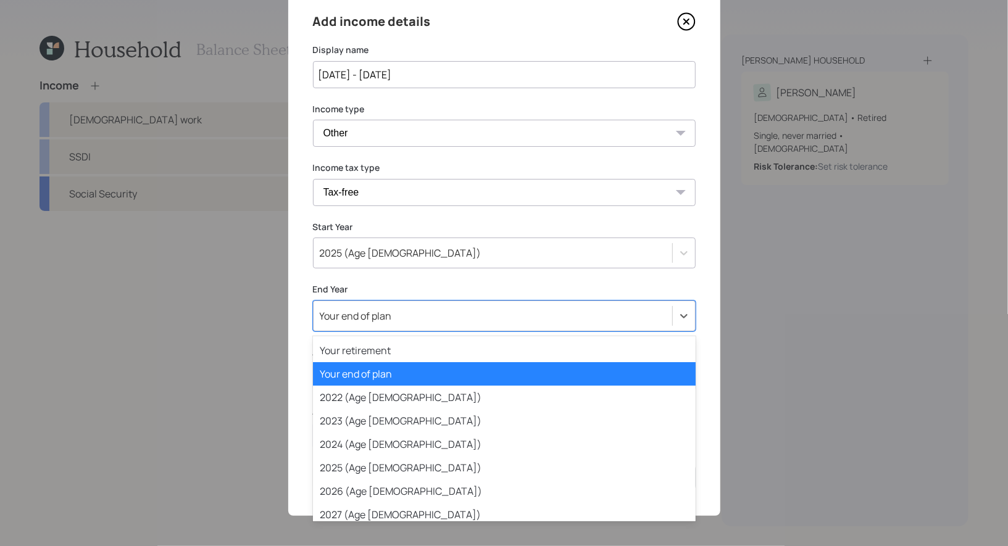
click at [383, 317] on div "Your end of plan" at bounding box center [356, 316] width 72 height 14
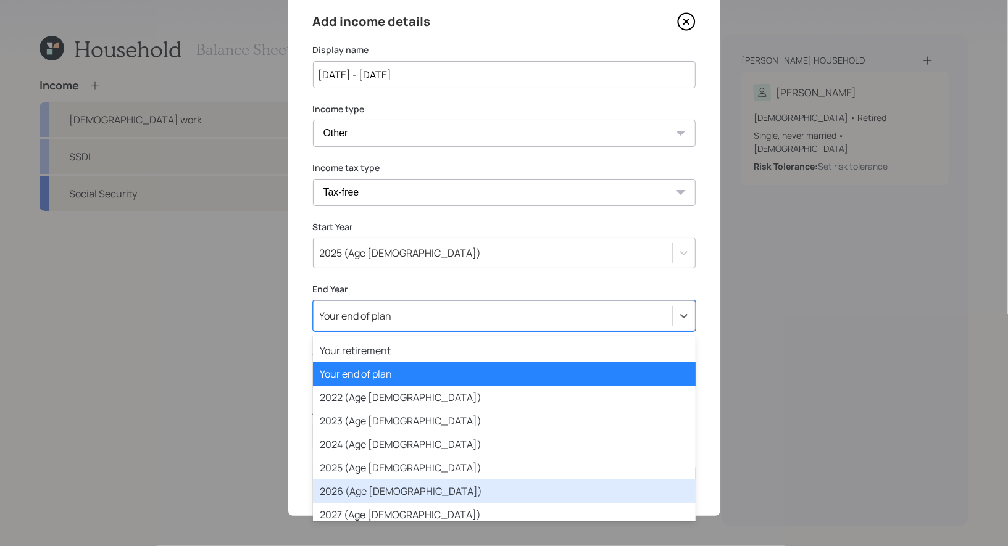
click at [354, 486] on div "2026 (Age 61)" at bounding box center [504, 490] width 383 height 23
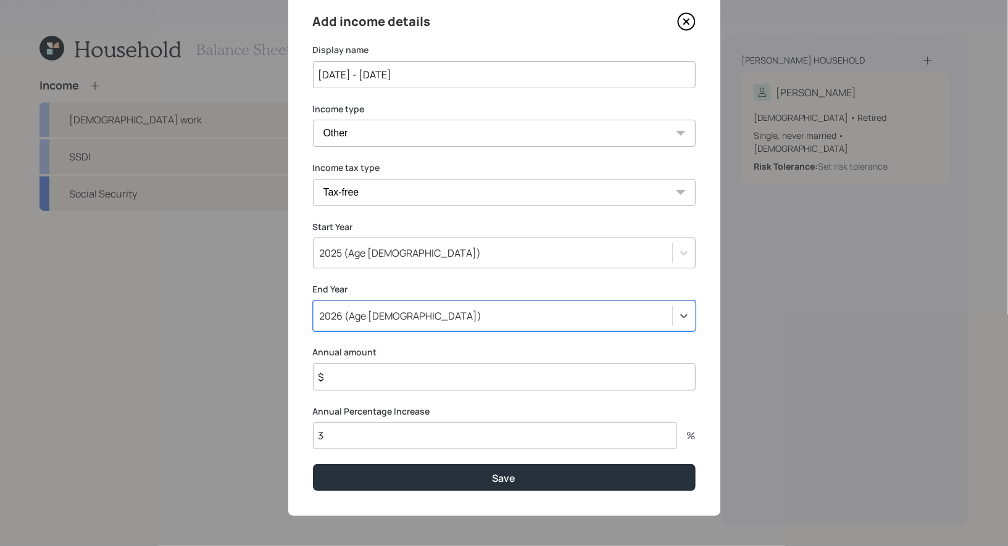
click at [381, 373] on input "$" at bounding box center [504, 376] width 383 height 27
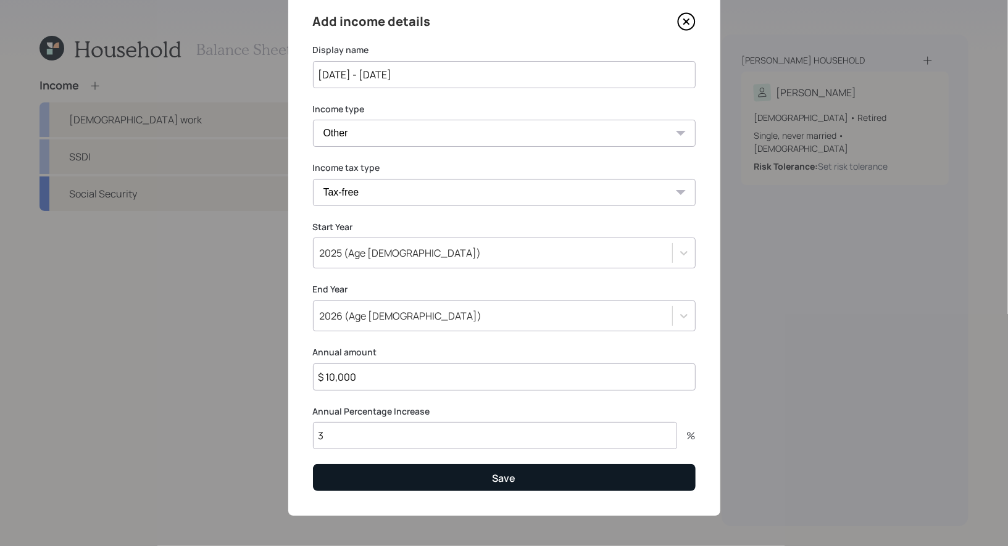
type input "$ 10,000"
click at [446, 484] on button "Save" at bounding box center [504, 477] width 383 height 27
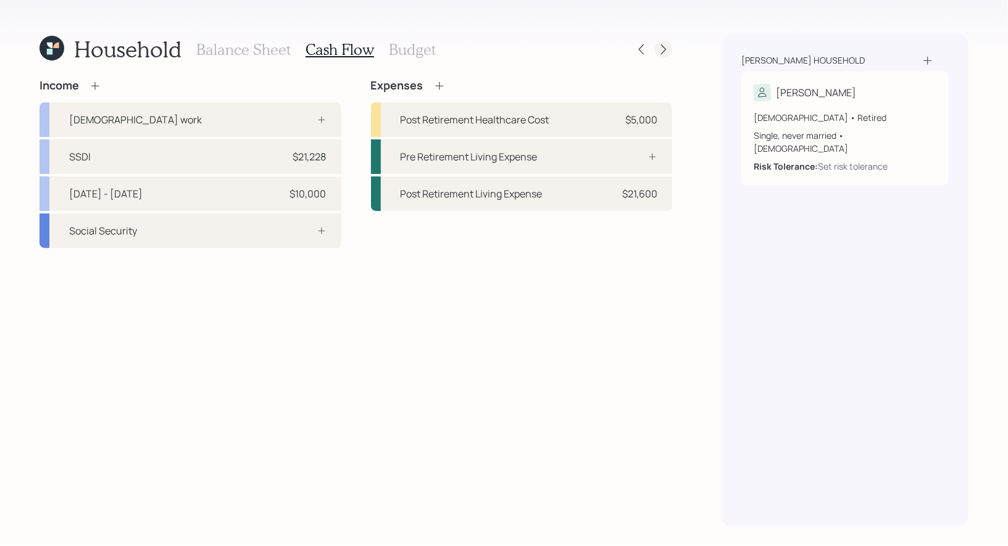
click at [666, 51] on icon at bounding box center [663, 49] width 12 height 12
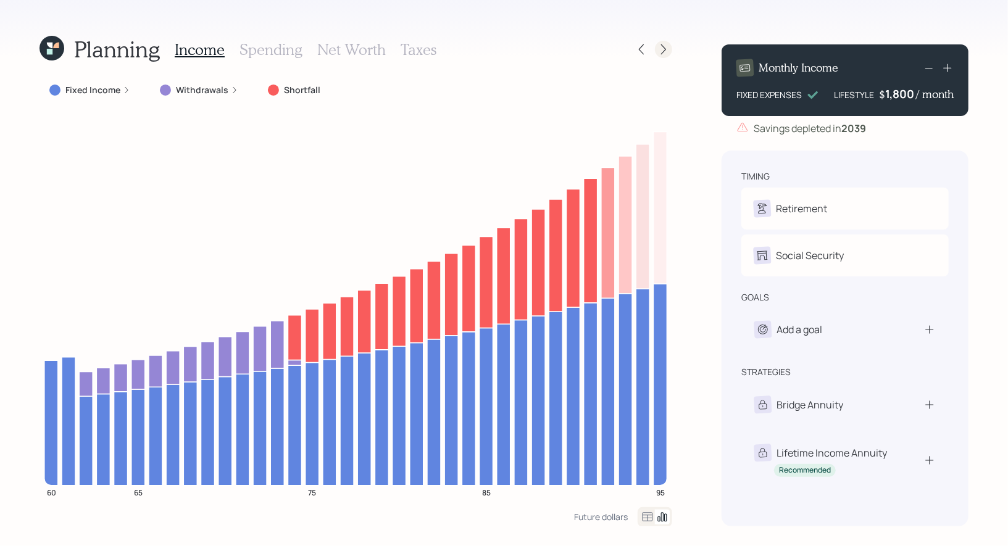
click at [663, 54] on icon at bounding box center [663, 49] width 12 height 12
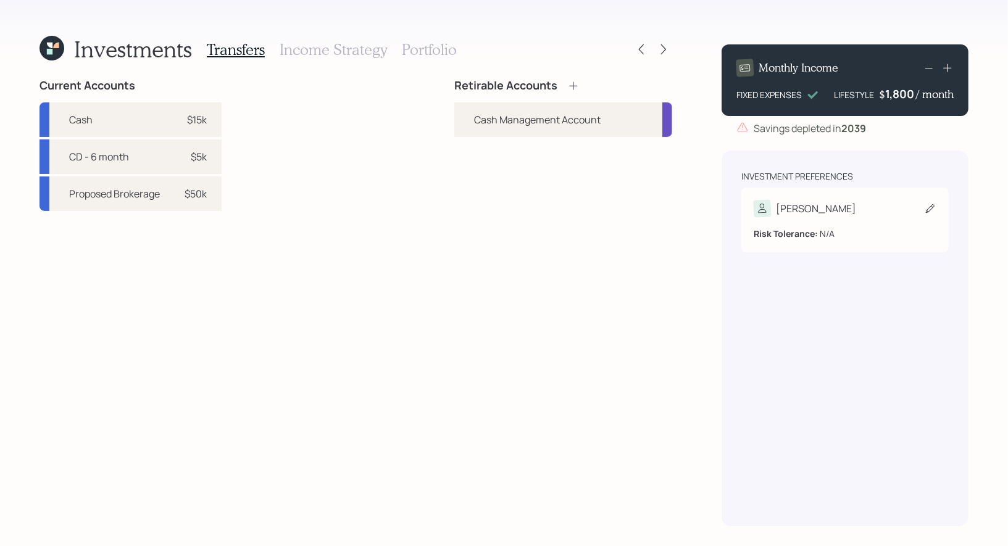
click at [932, 208] on icon at bounding box center [930, 208] width 9 height 9
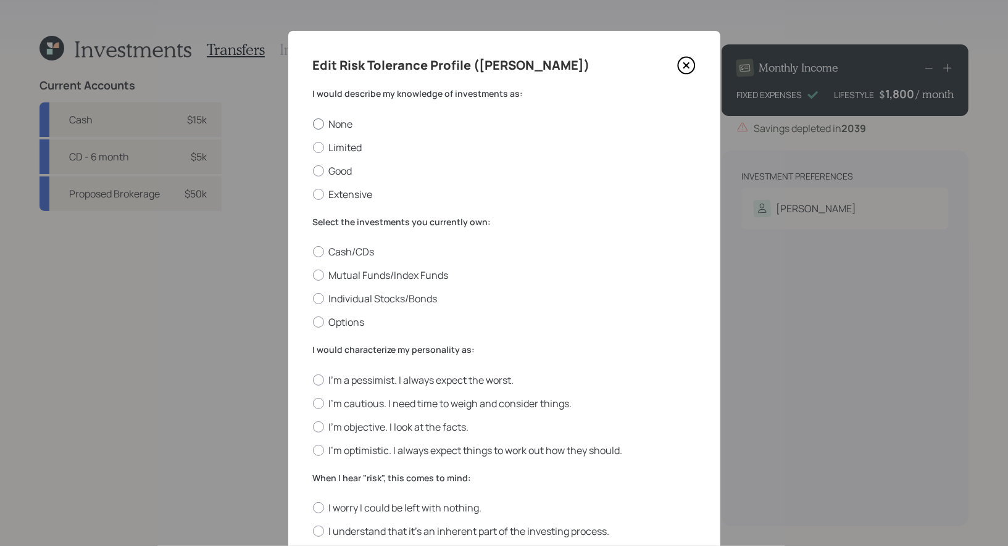
click at [332, 124] on label "None" at bounding box center [504, 124] width 383 height 14
click at [313, 124] on input "None" at bounding box center [312, 123] width 1 height 1
radio input "true"
click at [318, 251] on div at bounding box center [318, 251] width 11 height 11
click at [313, 252] on input "Cash/CDs" at bounding box center [312, 252] width 1 height 1
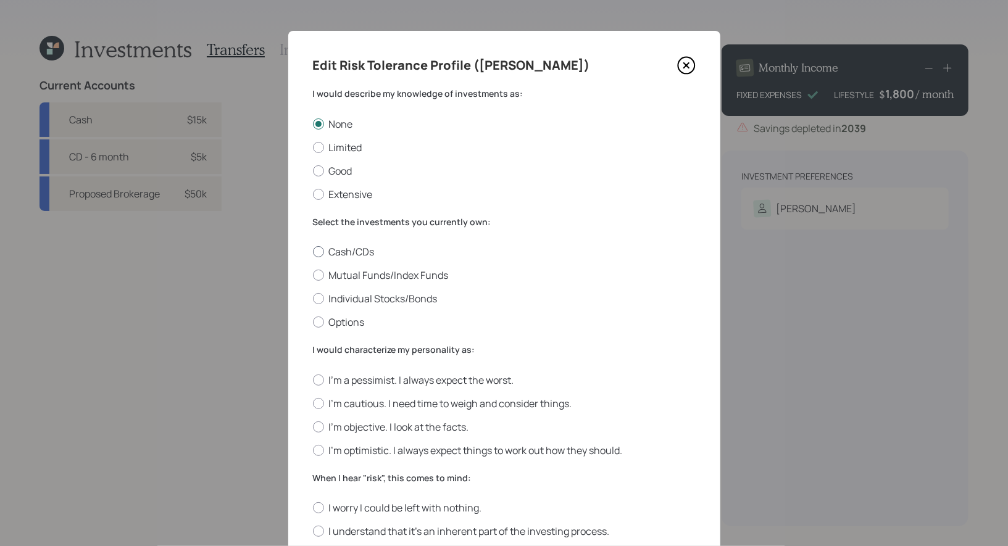
radio input "true"
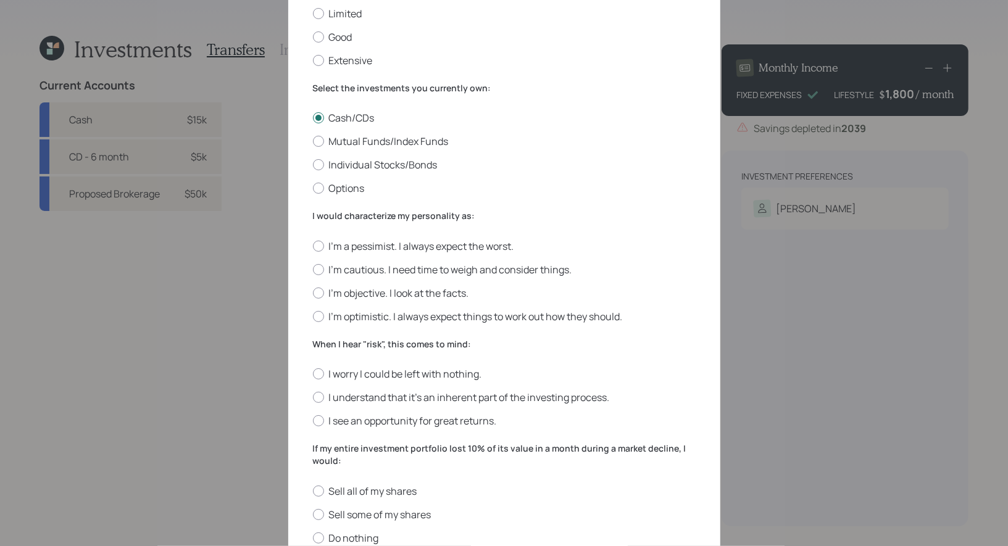
scroll to position [139, 0]
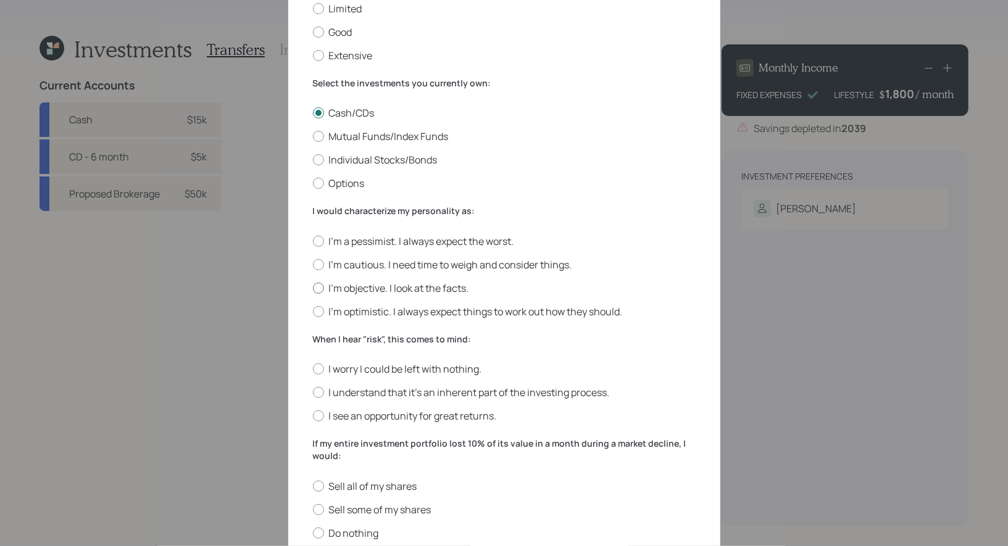
click at [423, 286] on label "I'm objective. I look at the facts." at bounding box center [504, 288] width 383 height 14
click at [313, 288] on input "I'm objective. I look at the facts." at bounding box center [312, 288] width 1 height 1
radio input "true"
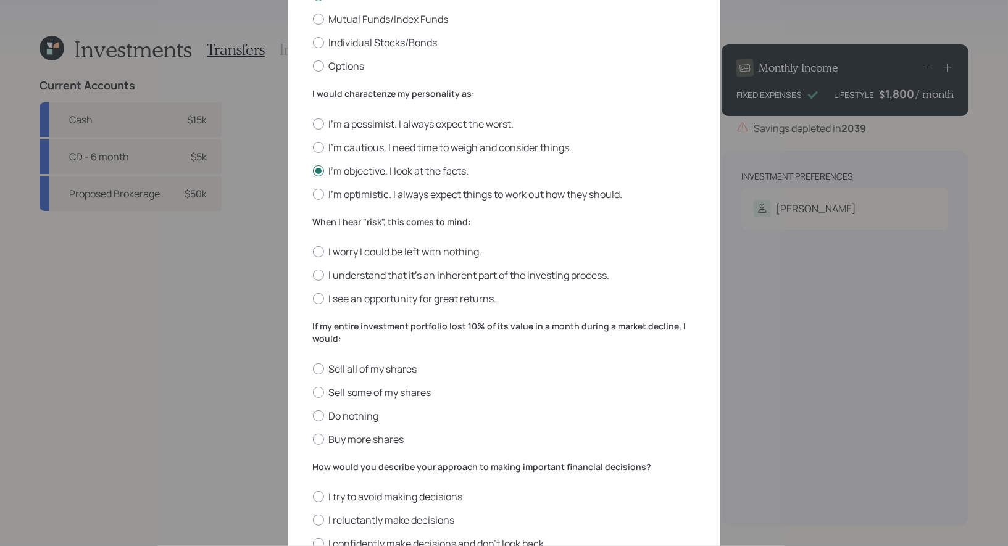
scroll to position [257, 0]
click at [407, 274] on label "I understand that it’s an inherent part of the investing process." at bounding box center [504, 274] width 383 height 14
click at [313, 274] on input "I understand that it’s an inherent part of the investing process." at bounding box center [312, 274] width 1 height 1
radio input "true"
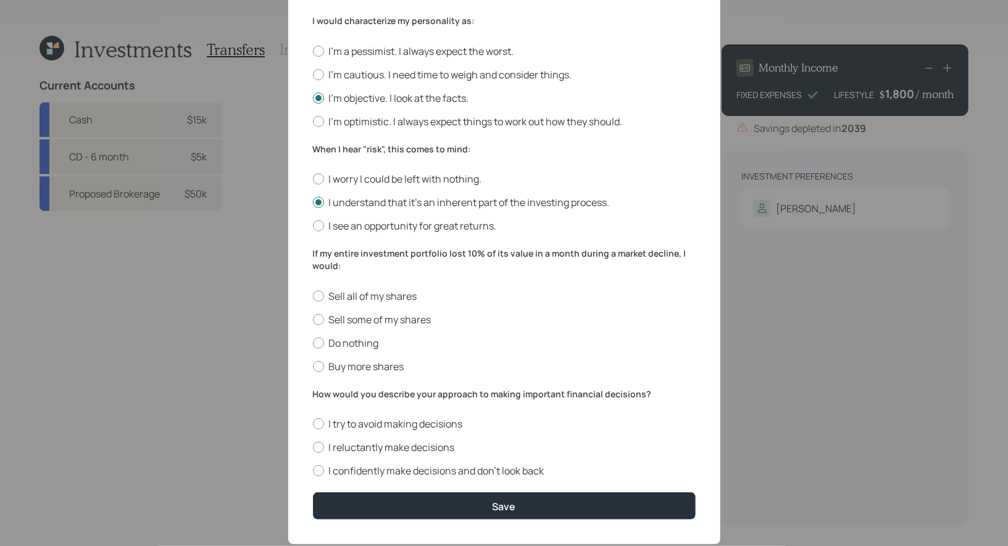
scroll to position [342, 0]
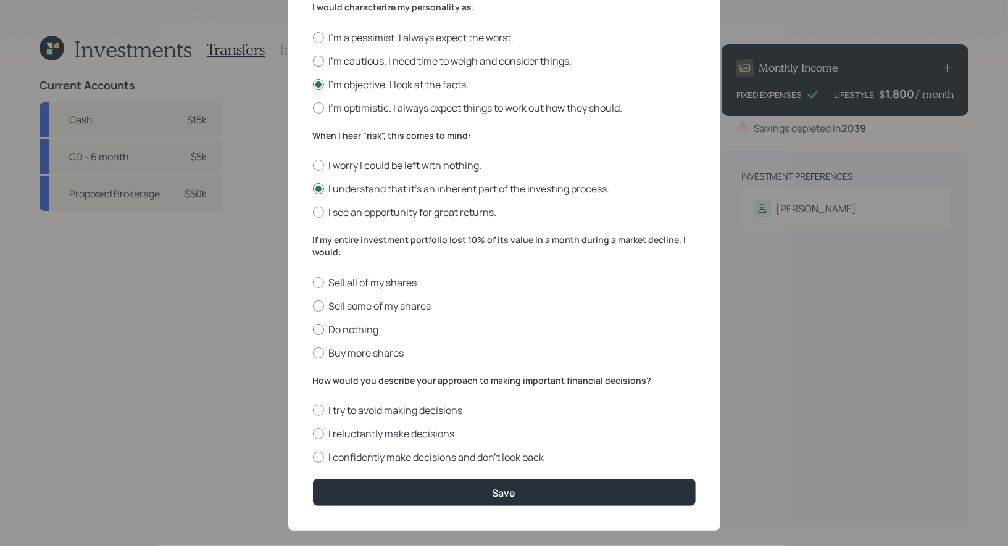
click at [354, 330] on label "Do nothing" at bounding box center [504, 330] width 383 height 14
click at [313, 330] on input "Do nothing" at bounding box center [312, 329] width 1 height 1
radio input "true"
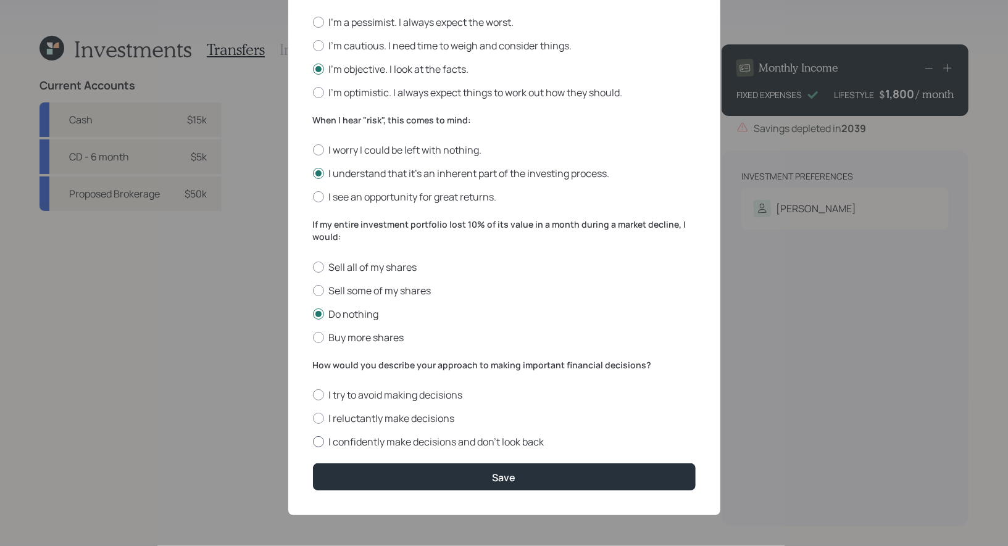
click at [434, 441] on label "I confidently make decisions and don’t look back" at bounding box center [504, 442] width 383 height 14
click at [313, 442] on input "I confidently make decisions and don’t look back" at bounding box center [312, 442] width 1 height 1
radio input "true"
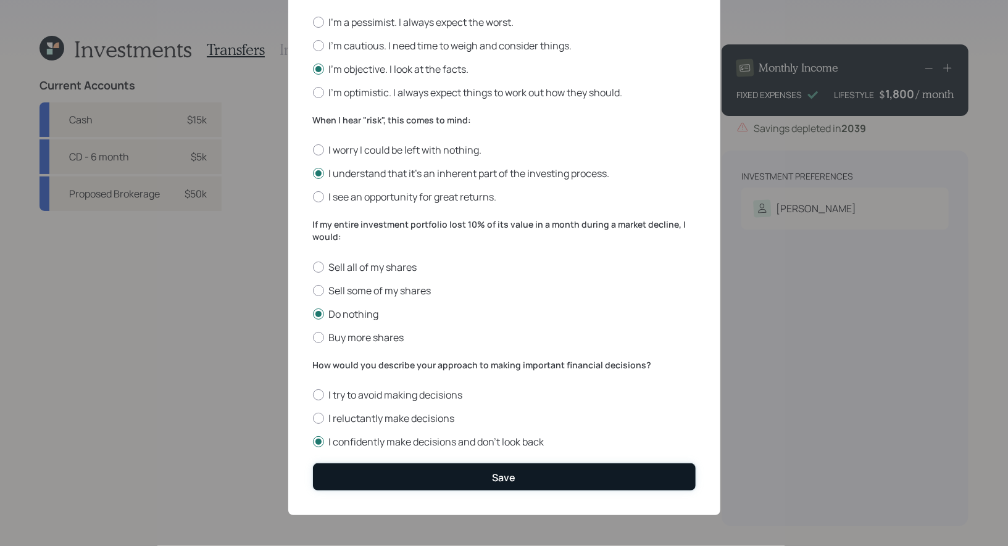
click at [448, 476] on button "Save" at bounding box center [504, 476] width 383 height 27
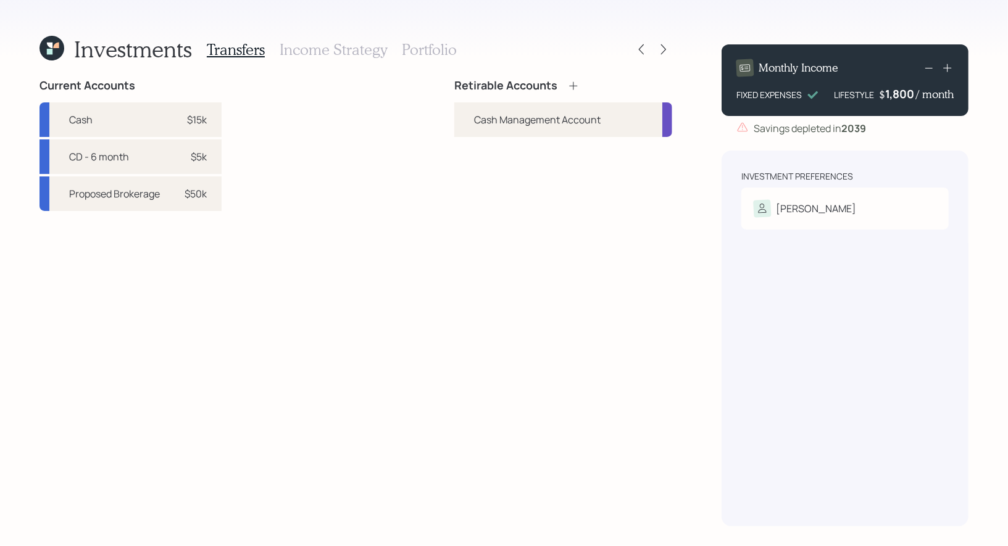
click at [571, 83] on icon at bounding box center [573, 86] width 12 height 12
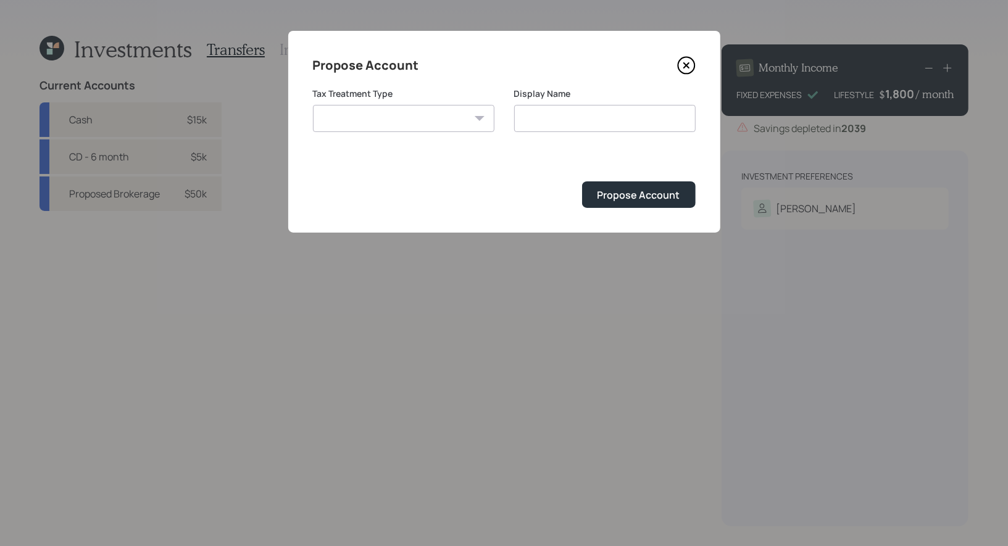
click at [416, 113] on select "[PERSON_NAME] Taxable Traditional" at bounding box center [403, 118] width 181 height 27
select select "traditional"
click at [313, 105] on select "[PERSON_NAME] Taxable Traditional" at bounding box center [403, 118] width 181 height 27
type input "Traditional"
click at [447, 121] on select "[PERSON_NAME] Taxable Traditional" at bounding box center [403, 118] width 181 height 27
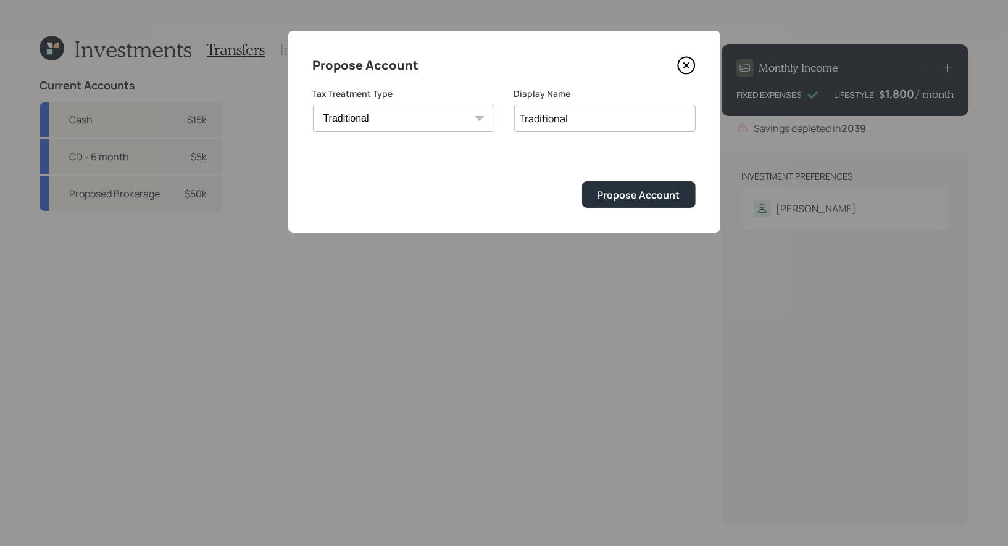
select select "taxable"
click at [313, 105] on select "[PERSON_NAME] Taxable Traditional" at bounding box center [403, 118] width 181 height 27
click at [616, 122] on input "Traditional" at bounding box center [604, 118] width 181 height 27
type input "Taxable Brokerage"
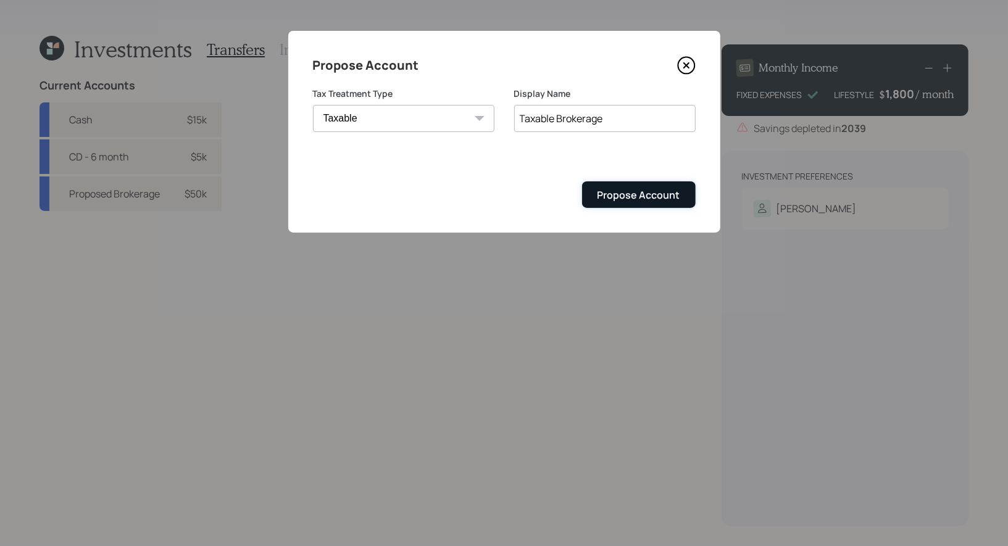
click at [661, 190] on div "Propose Account" at bounding box center [638, 195] width 83 height 14
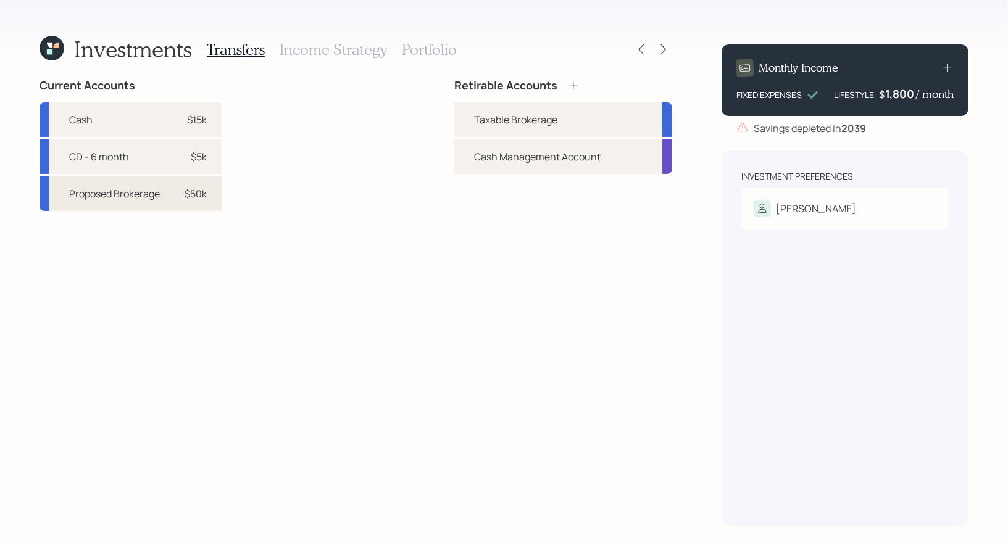
click at [179, 197] on div "$50k" at bounding box center [188, 193] width 37 height 15
click at [478, 117] on div "Taxable Brokerage" at bounding box center [515, 119] width 83 height 15
select select "28fcd1bc-7a1c-4aaf-824b-4d773f5ab440"
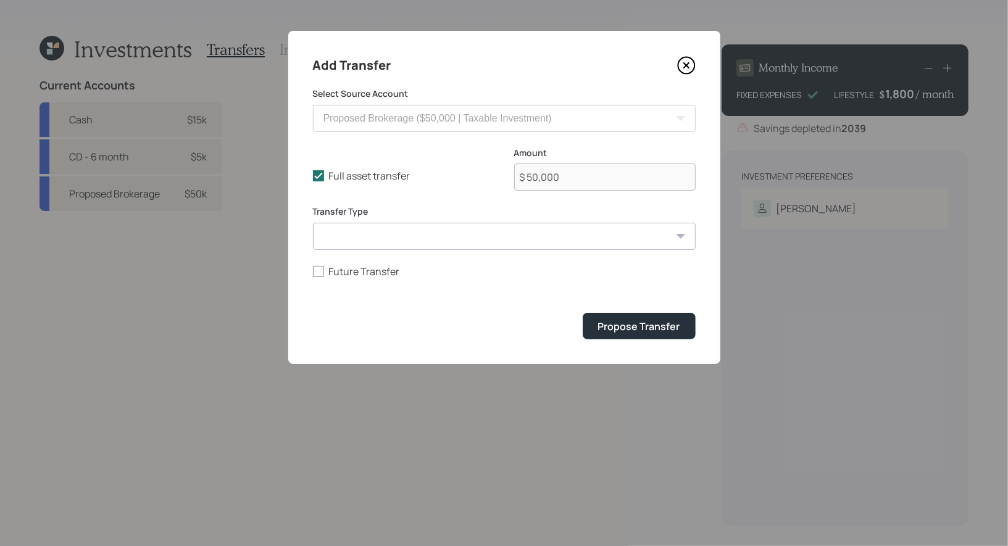
click at [358, 241] on select "ACAT Transfer Non ACAT Transfer Capitalize Rollover Rollover Deposit" at bounding box center [504, 236] width 383 height 27
select select "acat_transfer"
click at [313, 223] on select "ACAT Transfer Non ACAT Transfer Capitalize Rollover Rollover Deposit" at bounding box center [504, 236] width 383 height 27
click at [665, 326] on div "Propose Transfer" at bounding box center [639, 327] width 82 height 14
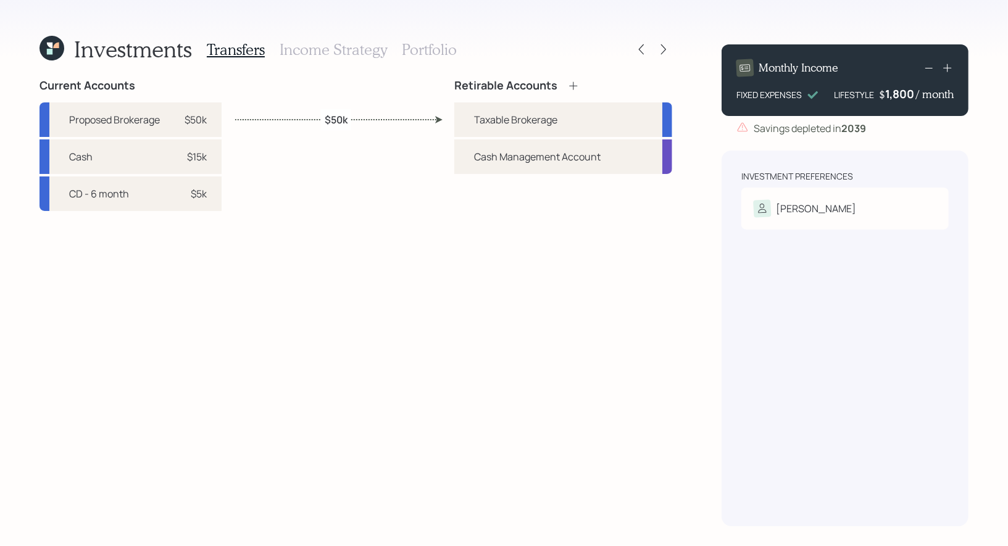
click at [323, 51] on h3 "Income Strategy" at bounding box center [333, 50] width 107 height 18
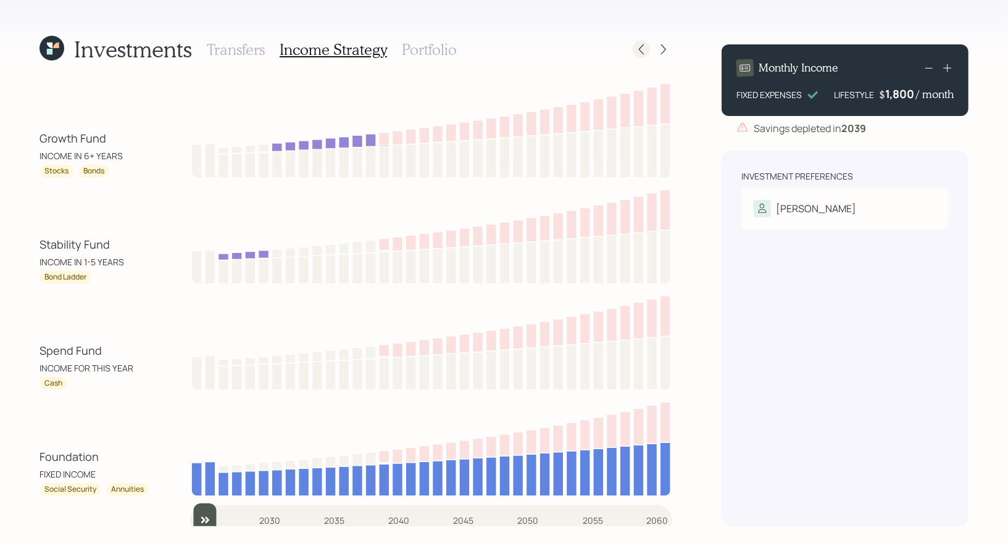
click at [642, 49] on icon at bounding box center [641, 49] width 12 height 12
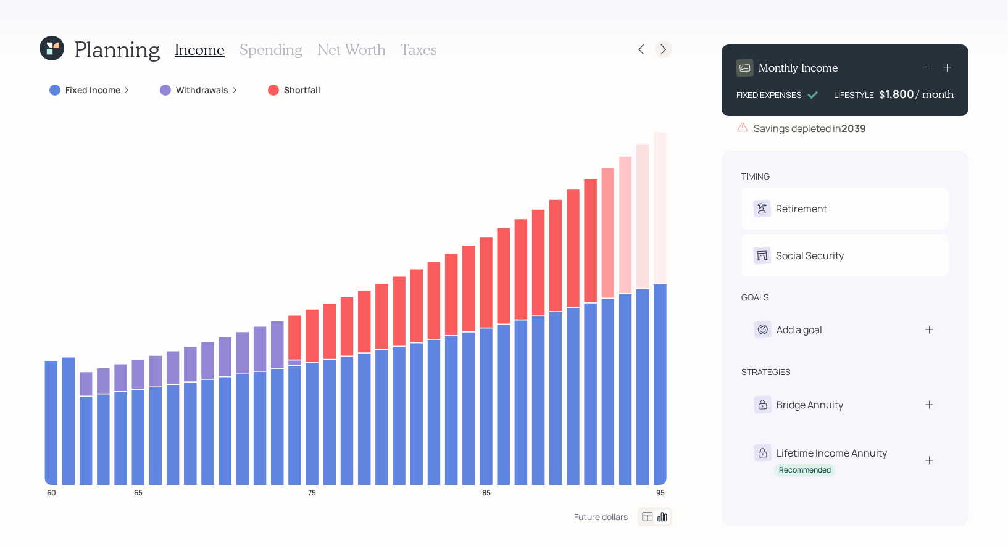
click at [663, 49] on icon at bounding box center [663, 49] width 12 height 12
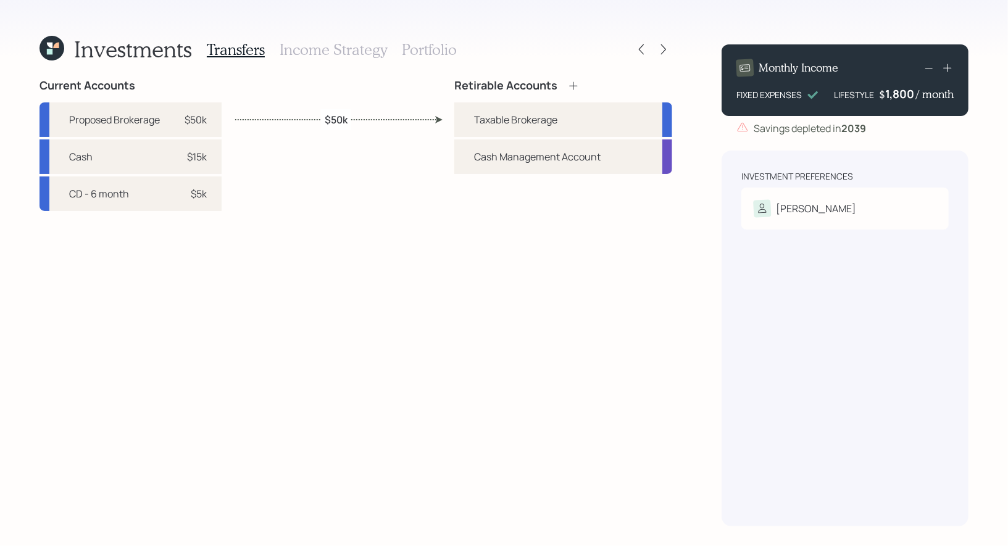
click at [330, 51] on h3 "Income Strategy" at bounding box center [333, 50] width 107 height 18
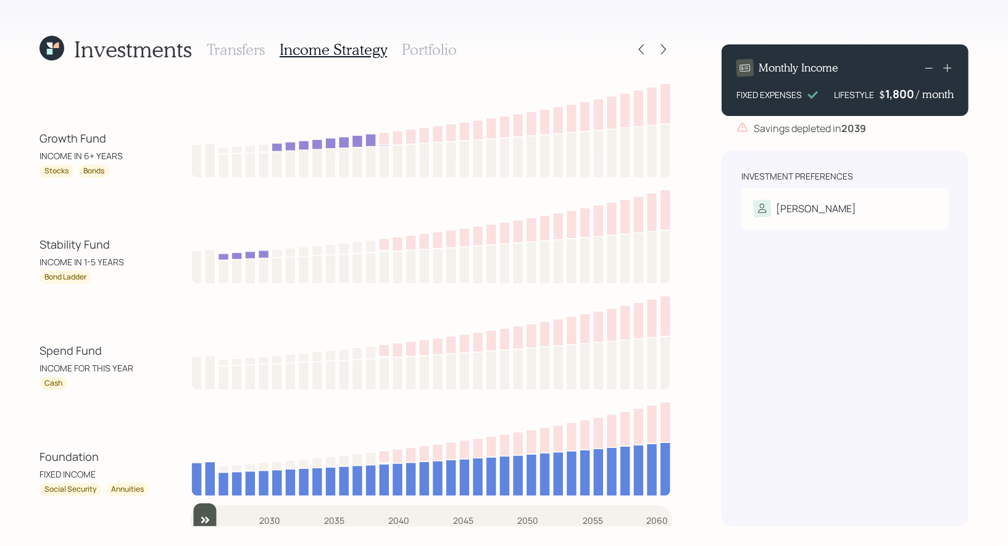
click at [432, 47] on h3 "Portfolio" at bounding box center [429, 50] width 55 height 18
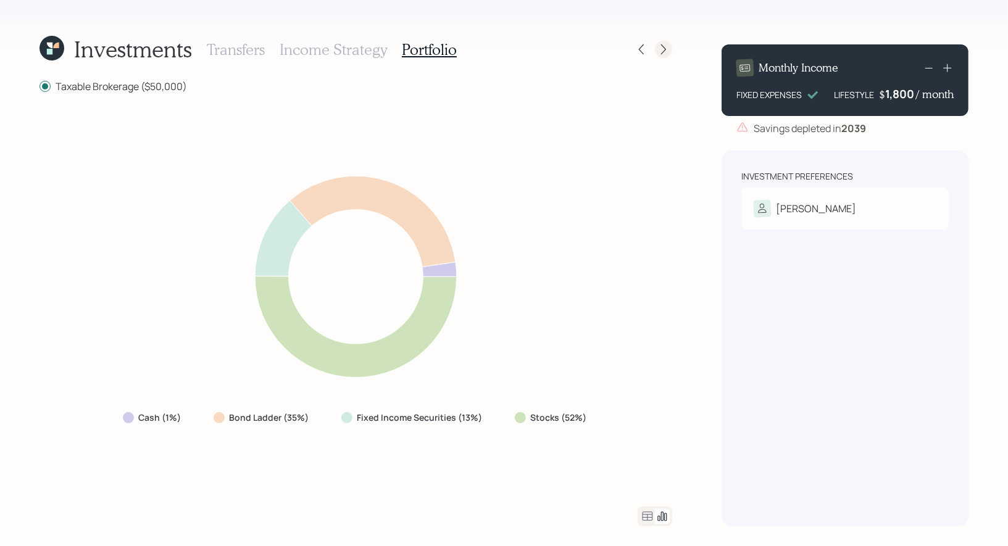
click at [663, 49] on icon at bounding box center [663, 49] width 12 height 12
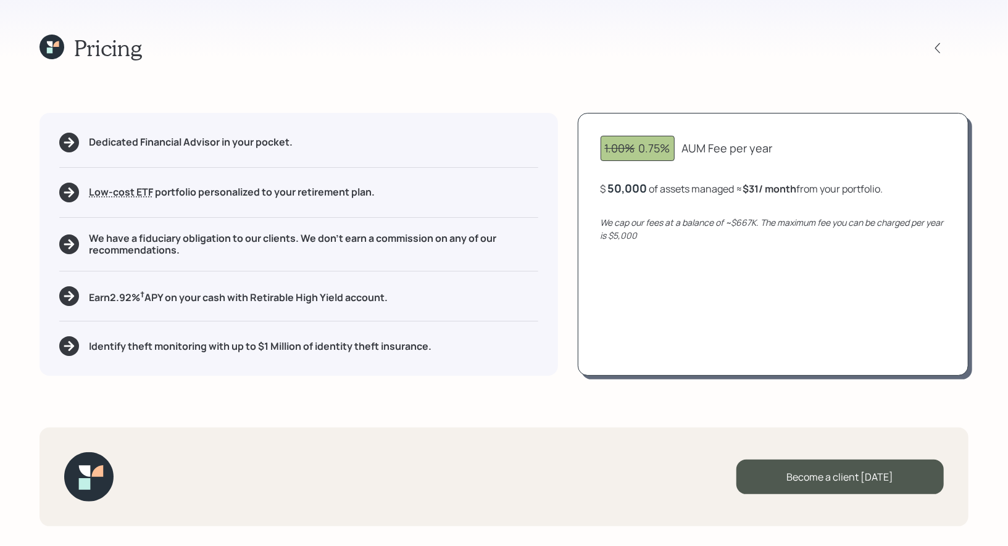
click at [52, 48] on icon at bounding box center [51, 47] width 25 height 25
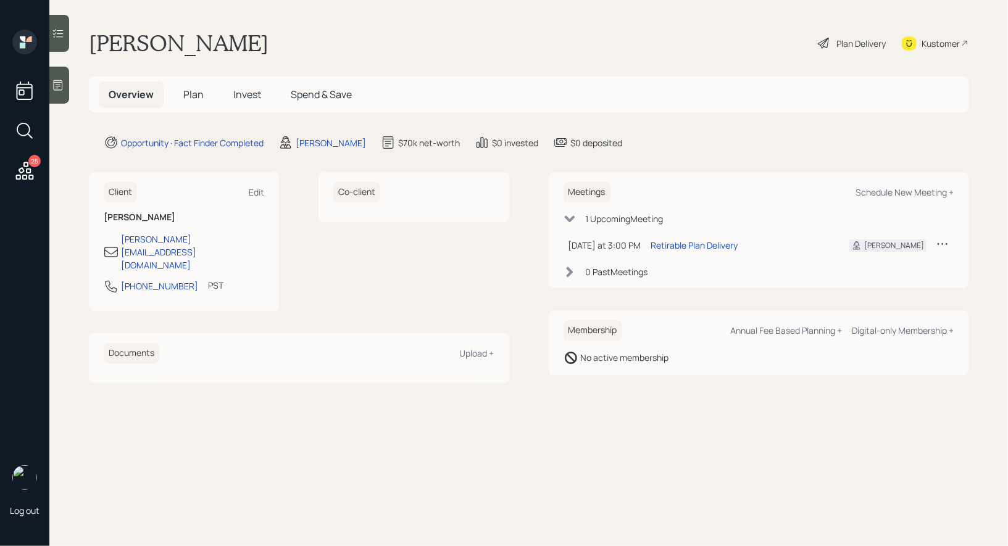
click at [191, 94] on span "Plan" at bounding box center [193, 95] width 20 height 14
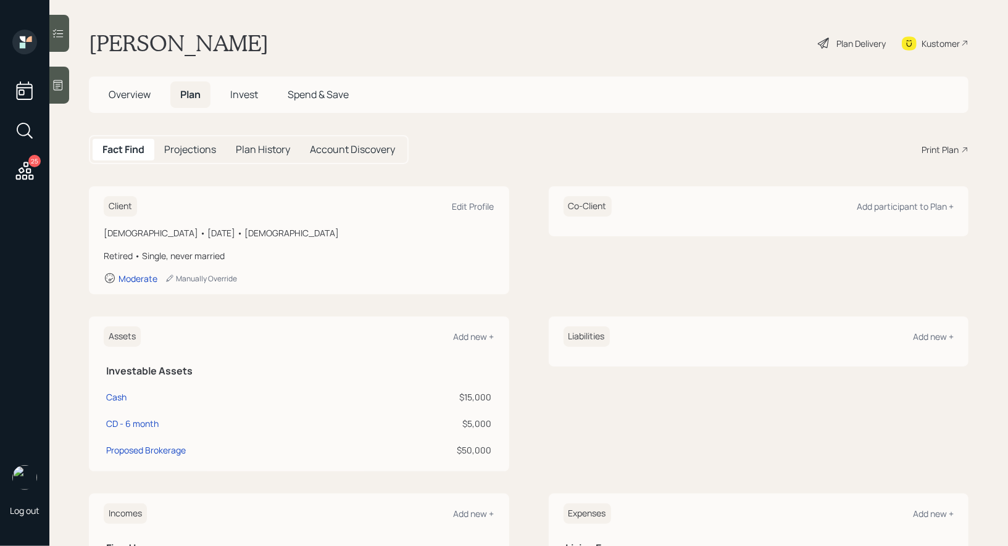
click at [945, 147] on div "Print Plan" at bounding box center [939, 149] width 37 height 13
